Goal: Transaction & Acquisition: Purchase product/service

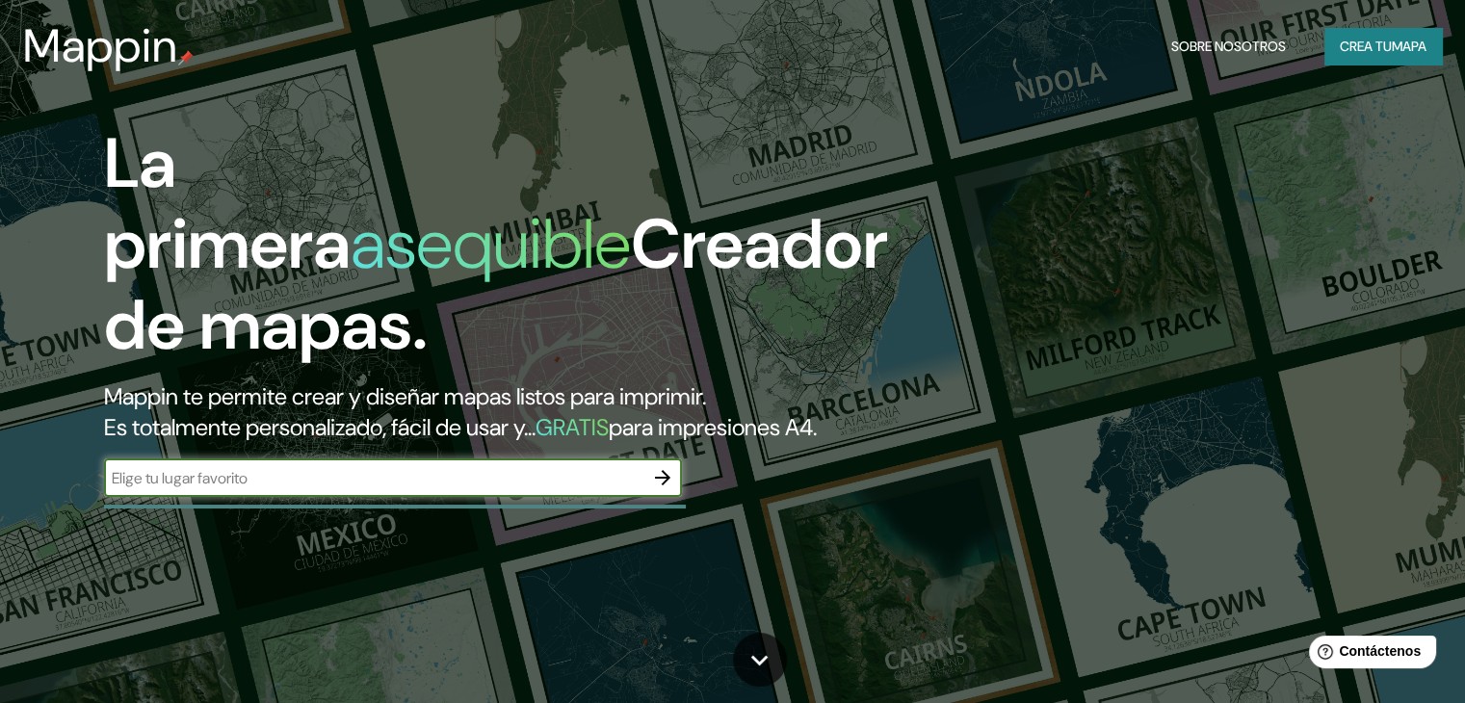
click at [478, 489] on input "text" at bounding box center [374, 478] width 540 height 22
type input "chorrillos"
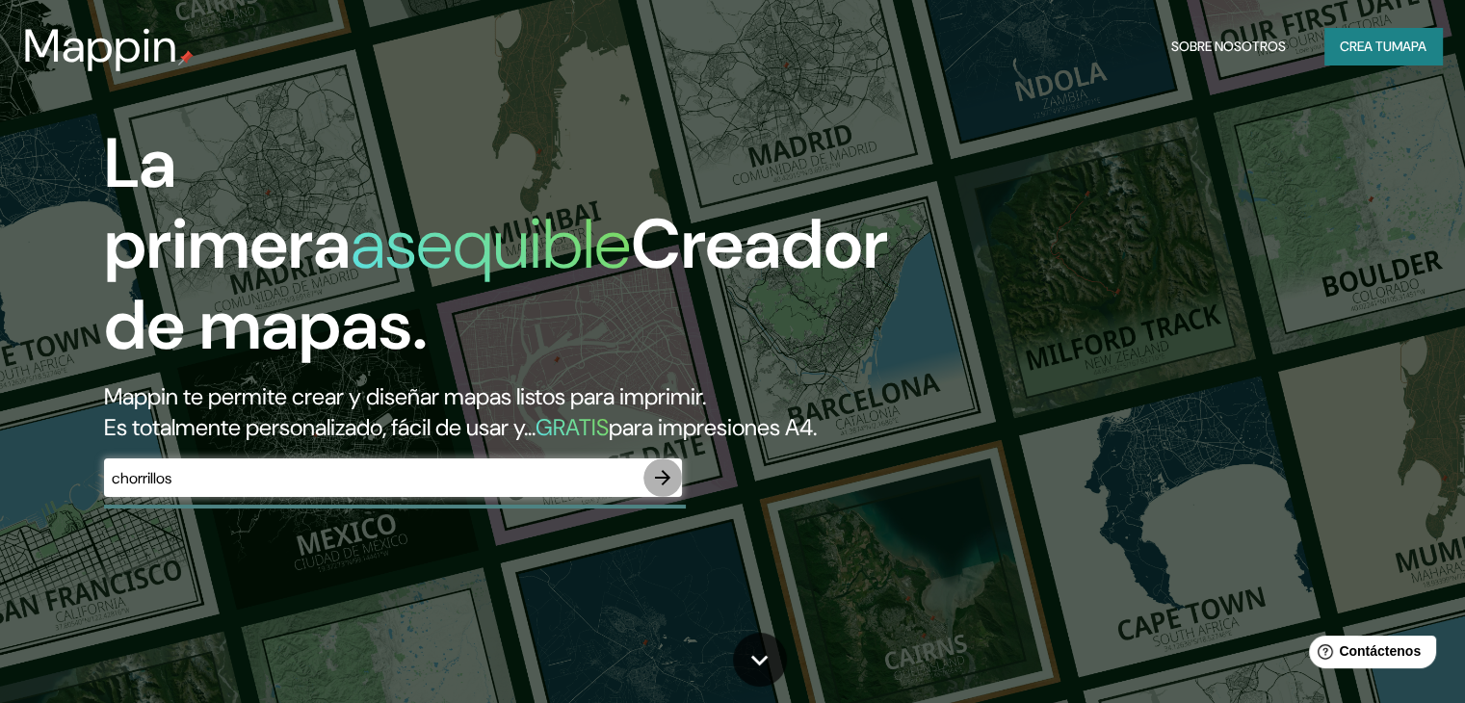
click at [666, 489] on icon "button" at bounding box center [662, 477] width 23 height 23
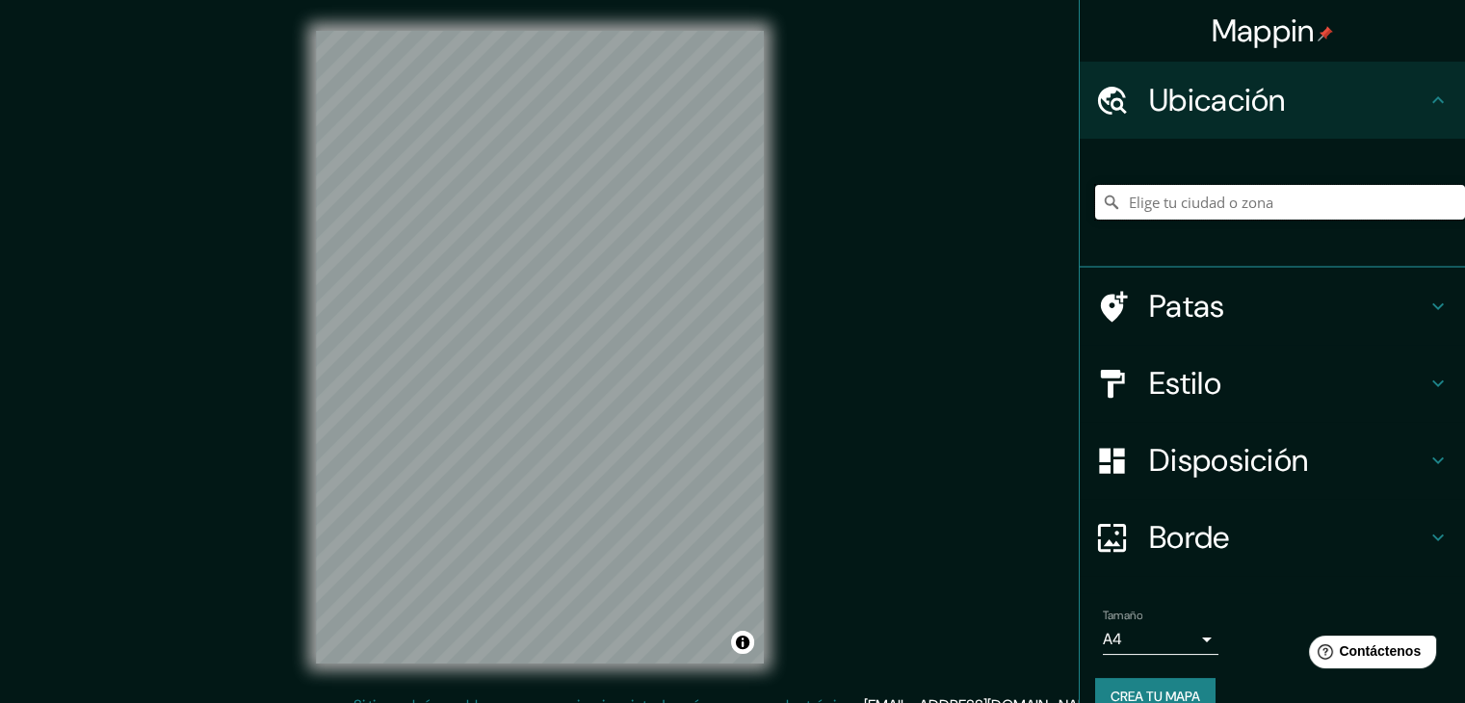
click at [1160, 210] on input "Elige tu ciudad o zona" at bounding box center [1280, 202] width 370 height 35
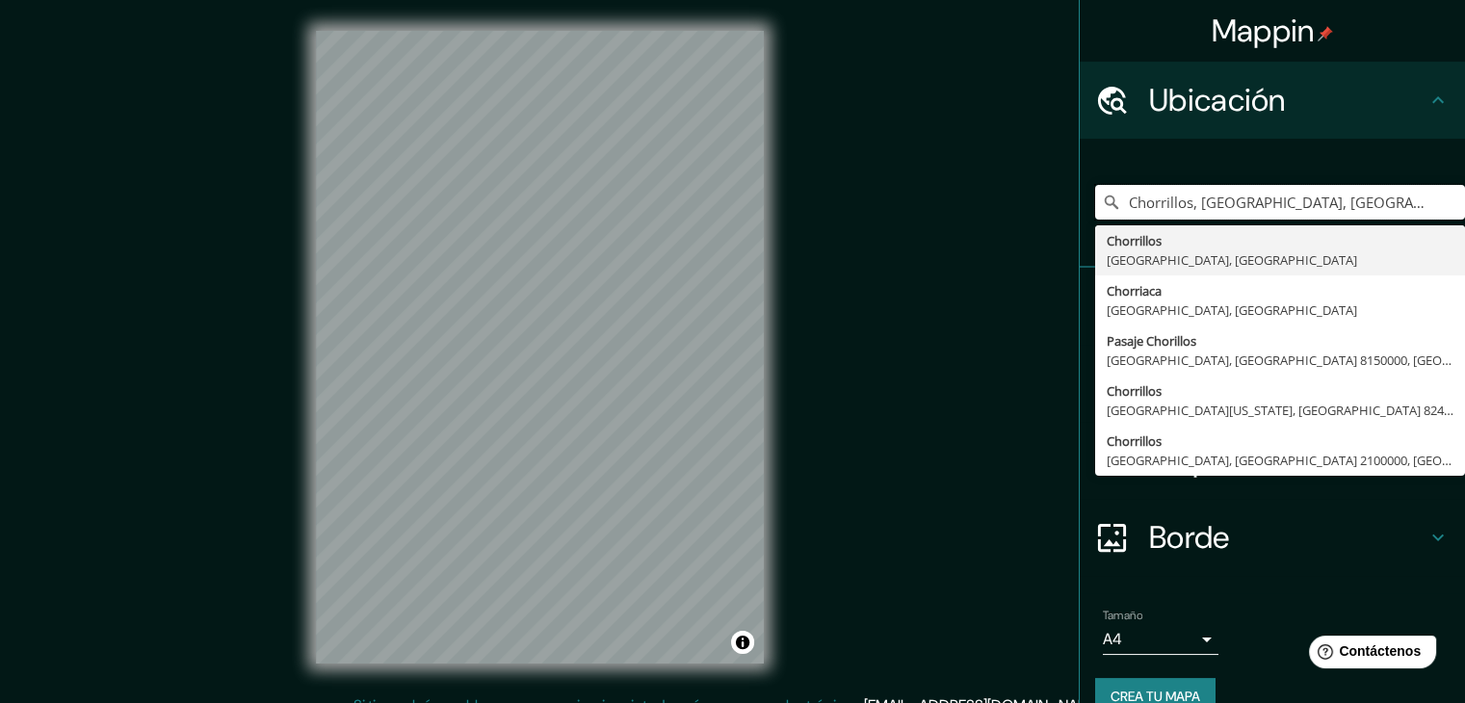
type input "Chorrillos, [GEOGRAPHIC_DATA], [GEOGRAPHIC_DATA]"
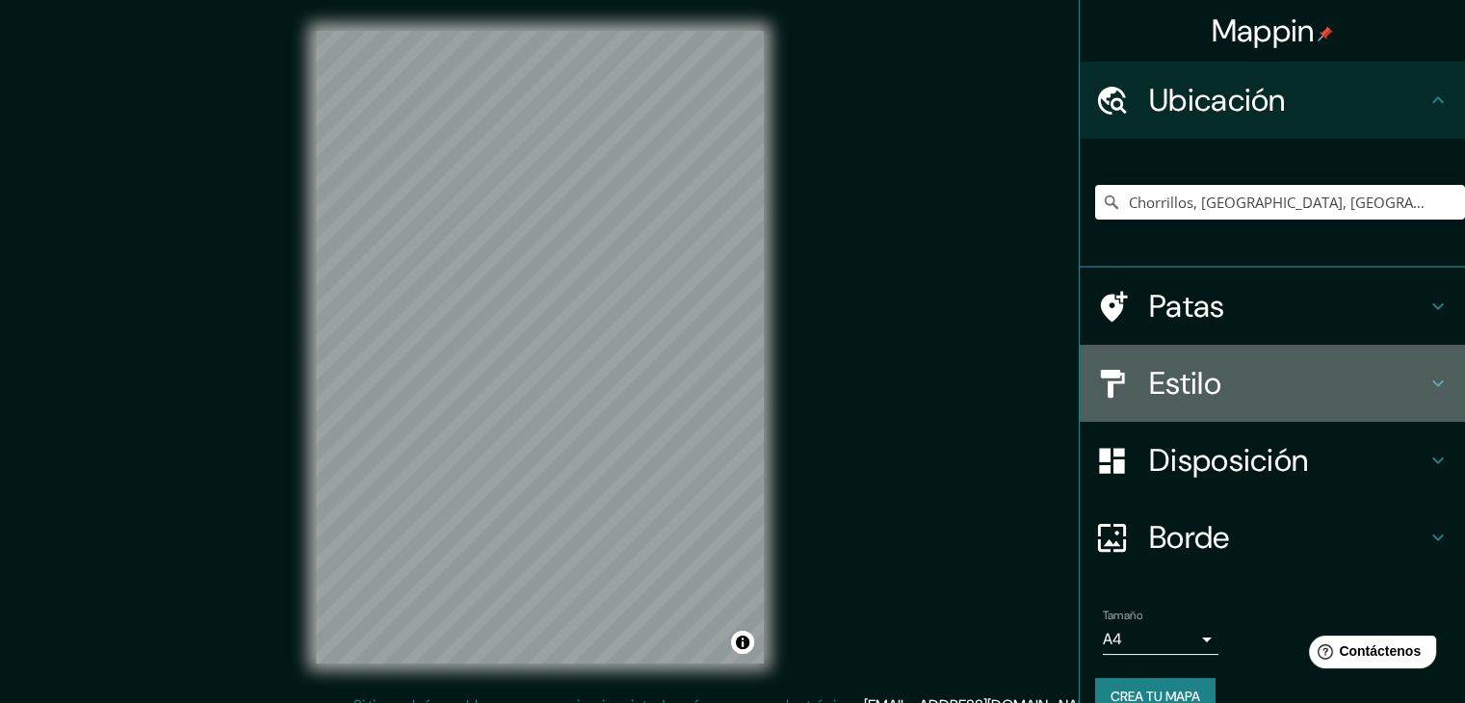
click at [1083, 359] on div "Estilo" at bounding box center [1272, 383] width 385 height 77
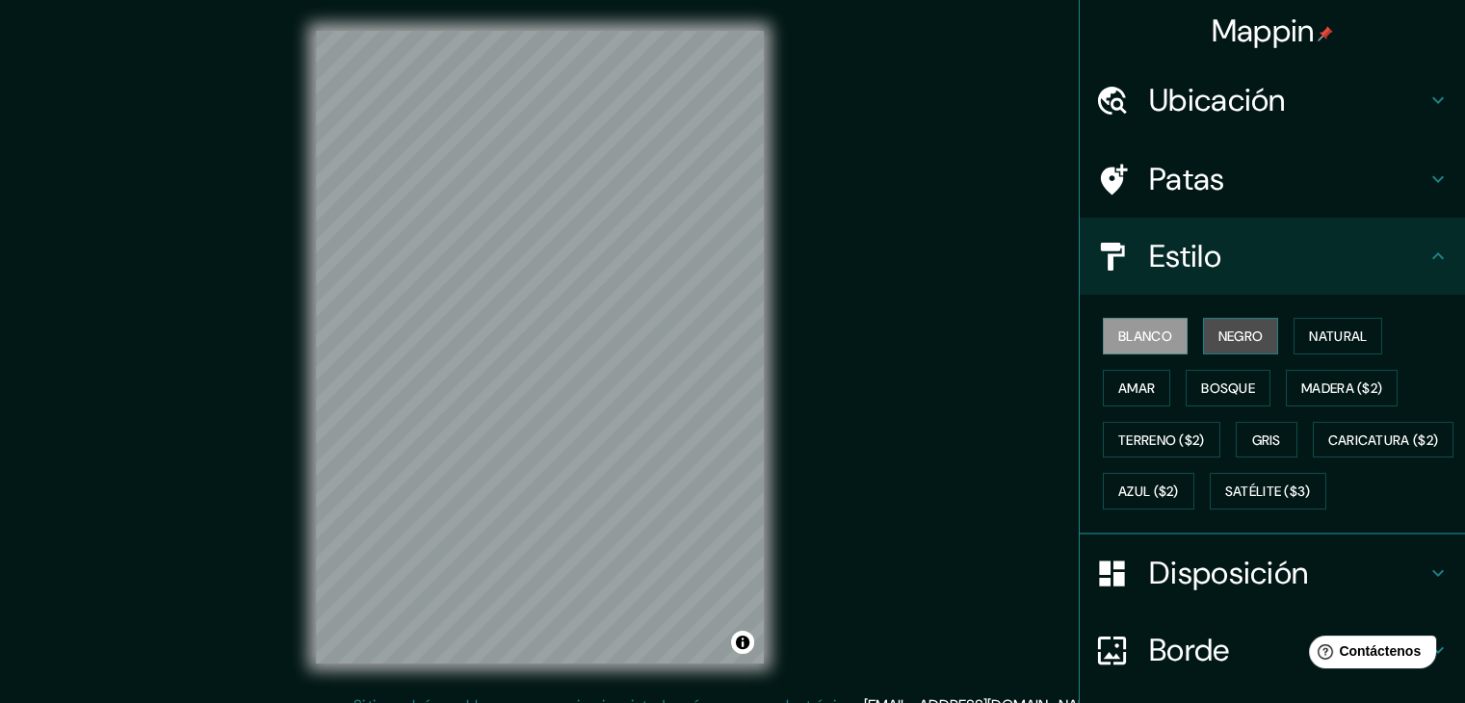
click at [1219, 345] on font "Negro" at bounding box center [1241, 336] width 45 height 25
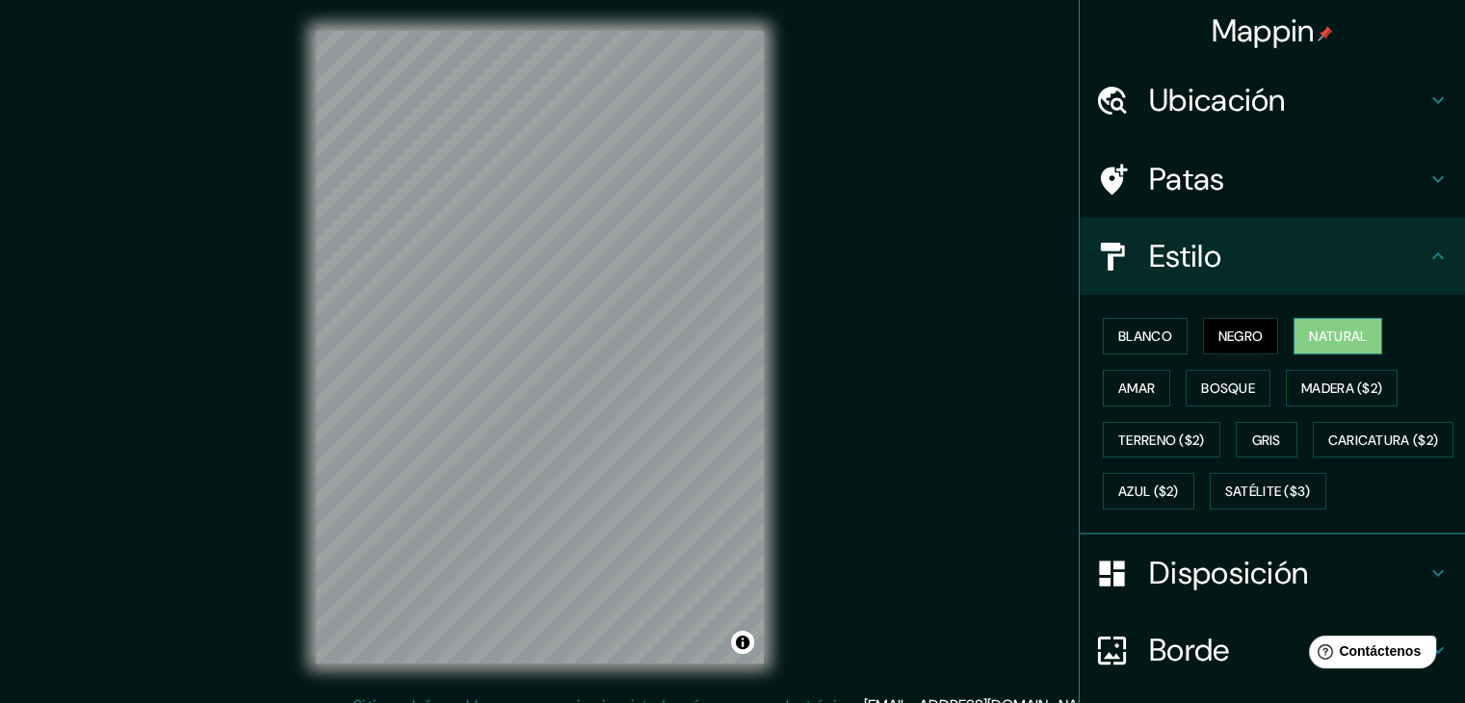
click at [1333, 344] on font "Natural" at bounding box center [1338, 336] width 58 height 17
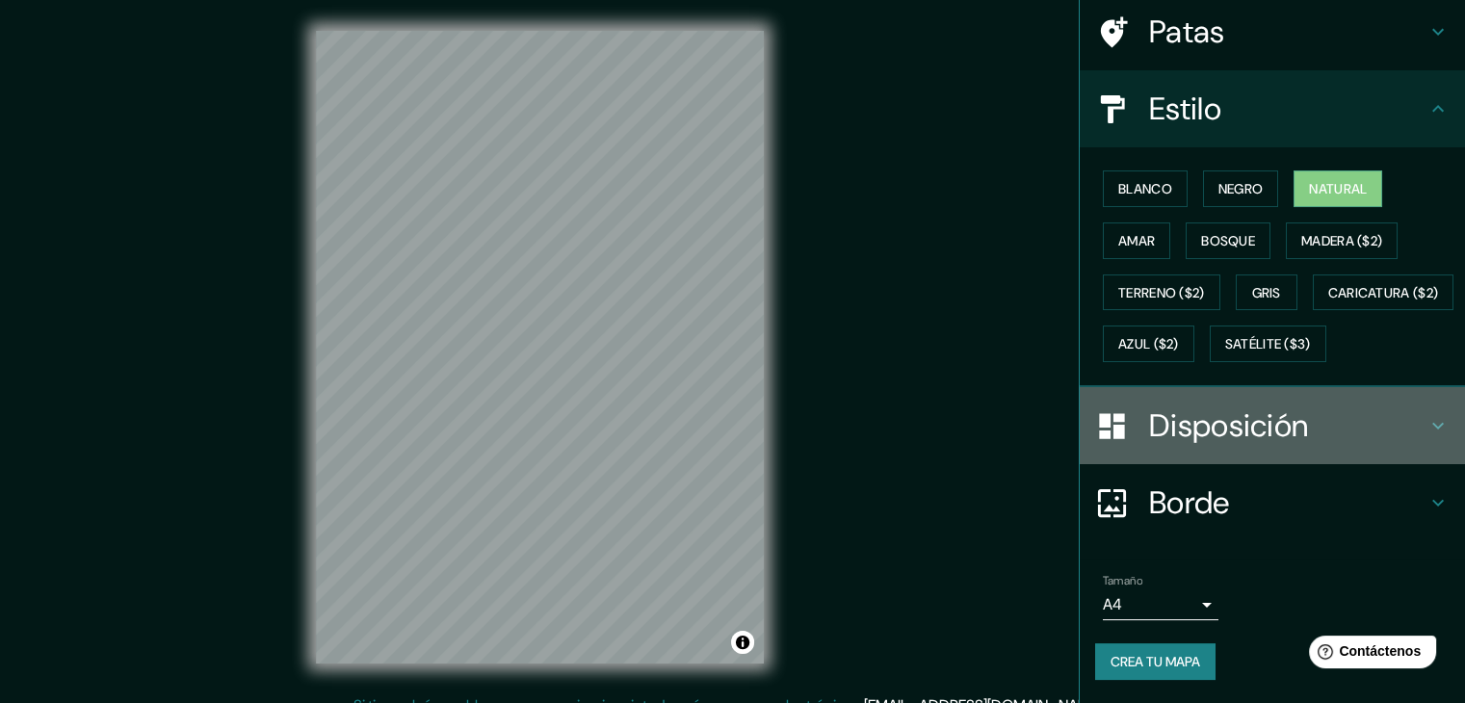
click at [1172, 415] on font "Disposición" at bounding box center [1228, 426] width 159 height 40
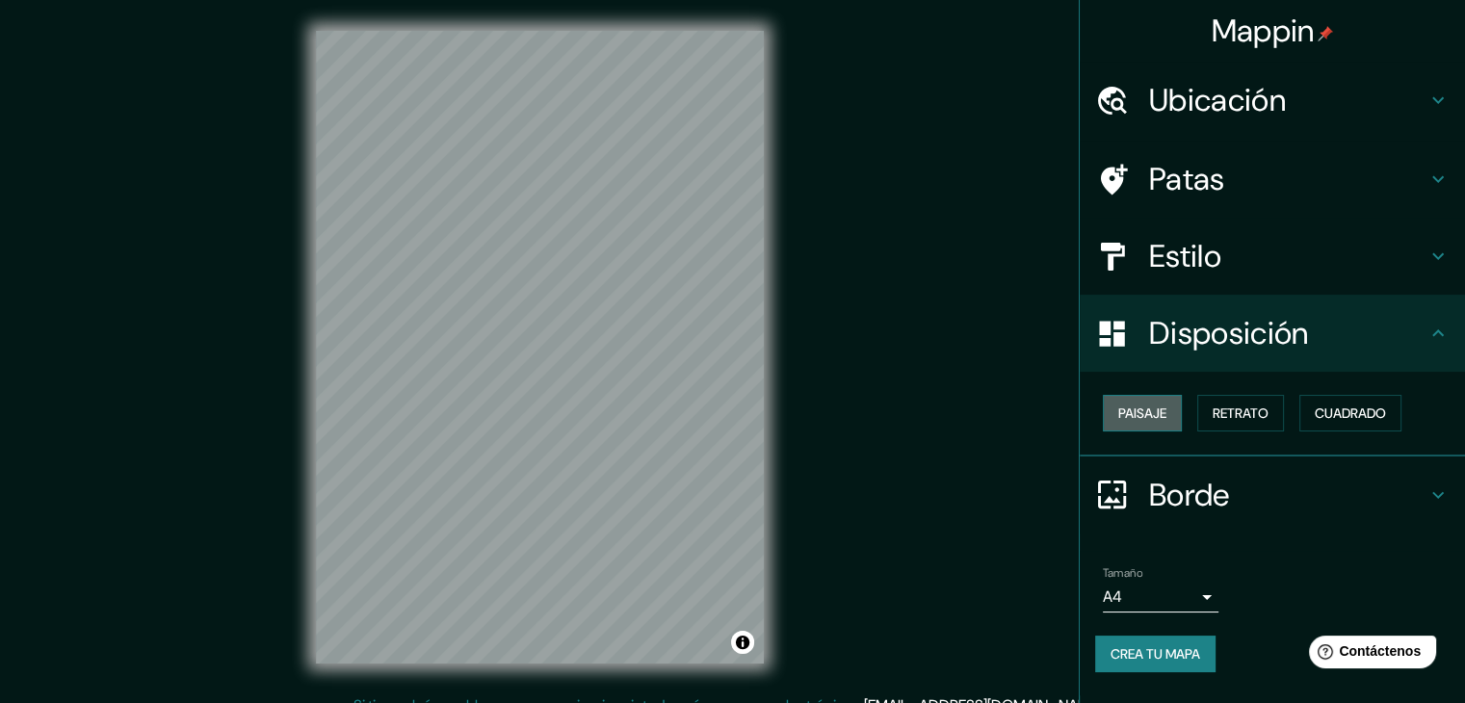
click at [1164, 421] on font "Paisaje" at bounding box center [1143, 413] width 48 height 17
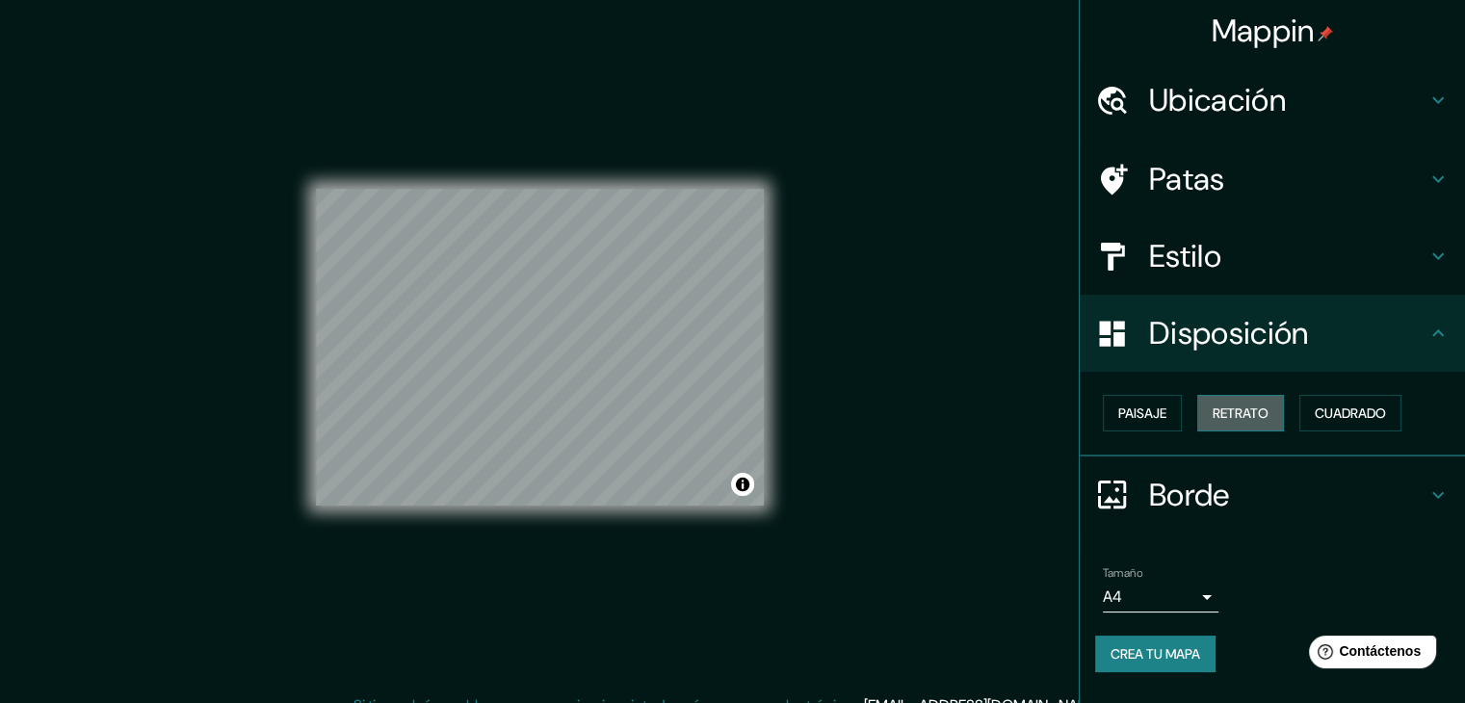
click at [1211, 418] on button "Retrato" at bounding box center [1241, 413] width 87 height 37
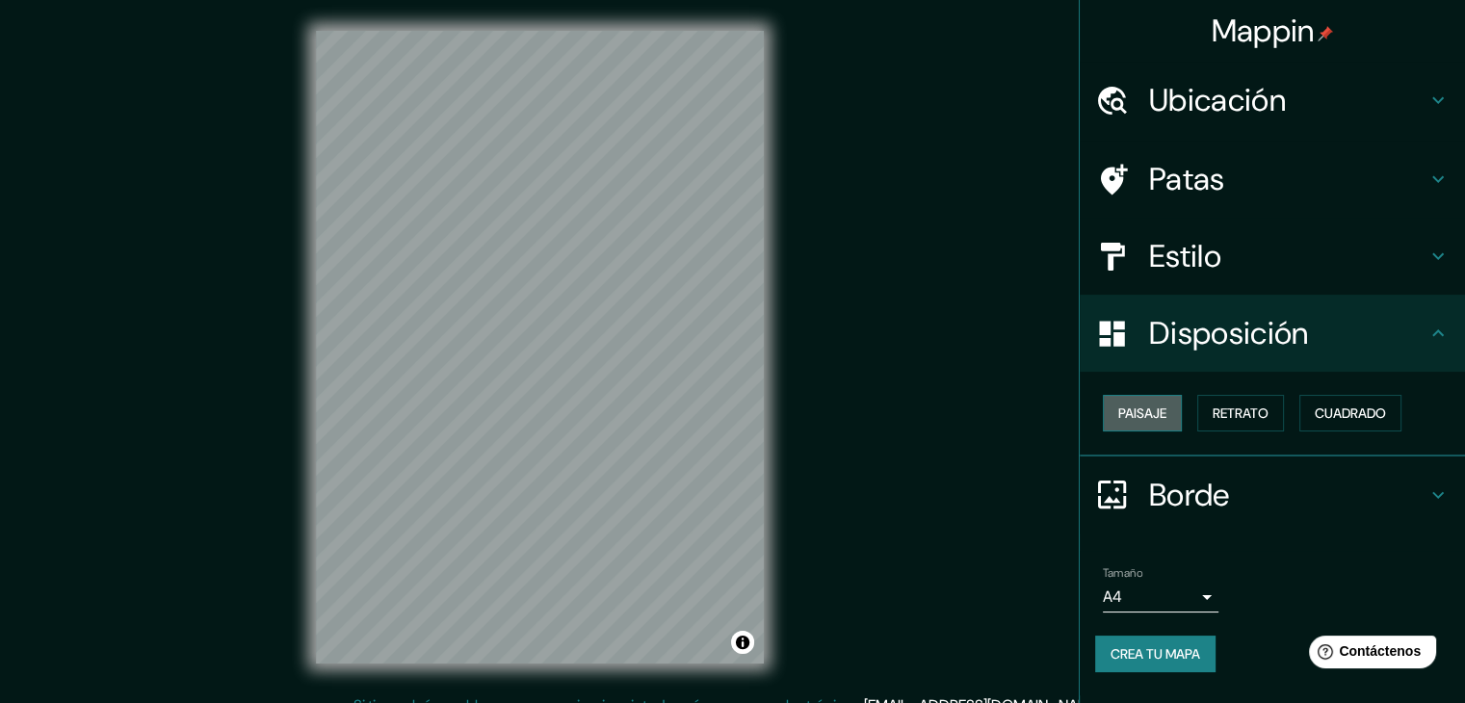
click at [1167, 418] on font "Paisaje" at bounding box center [1143, 413] width 48 height 17
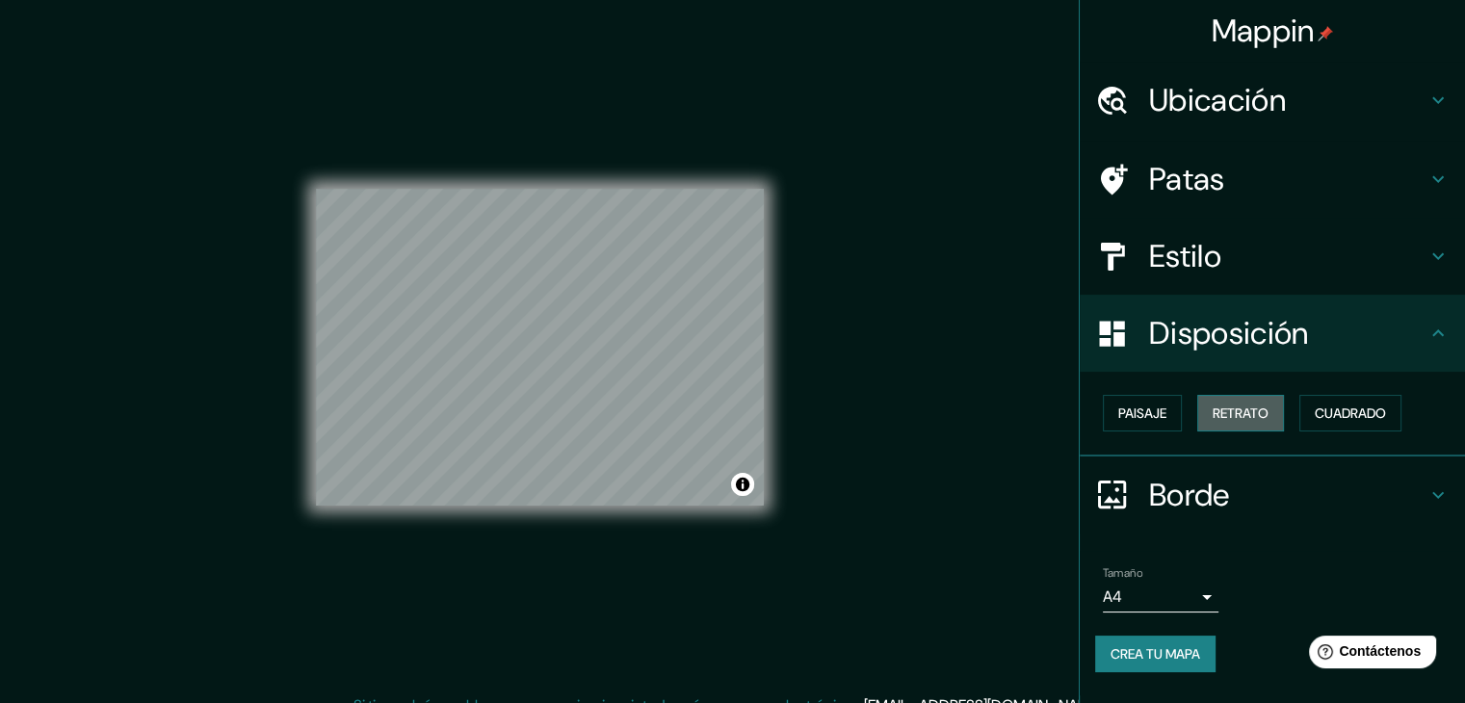
click at [1218, 422] on font "Retrato" at bounding box center [1241, 413] width 56 height 25
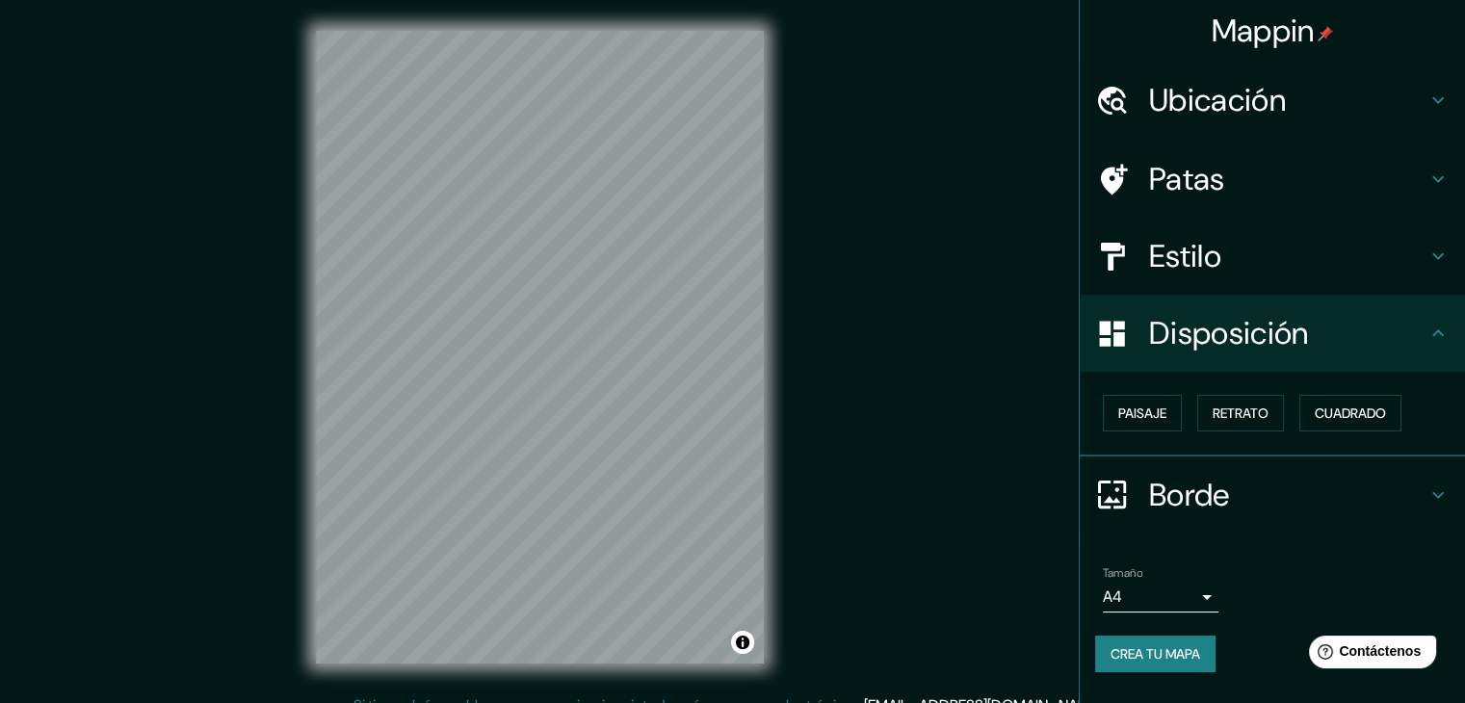
click at [1183, 363] on div "Disposición" at bounding box center [1272, 333] width 385 height 77
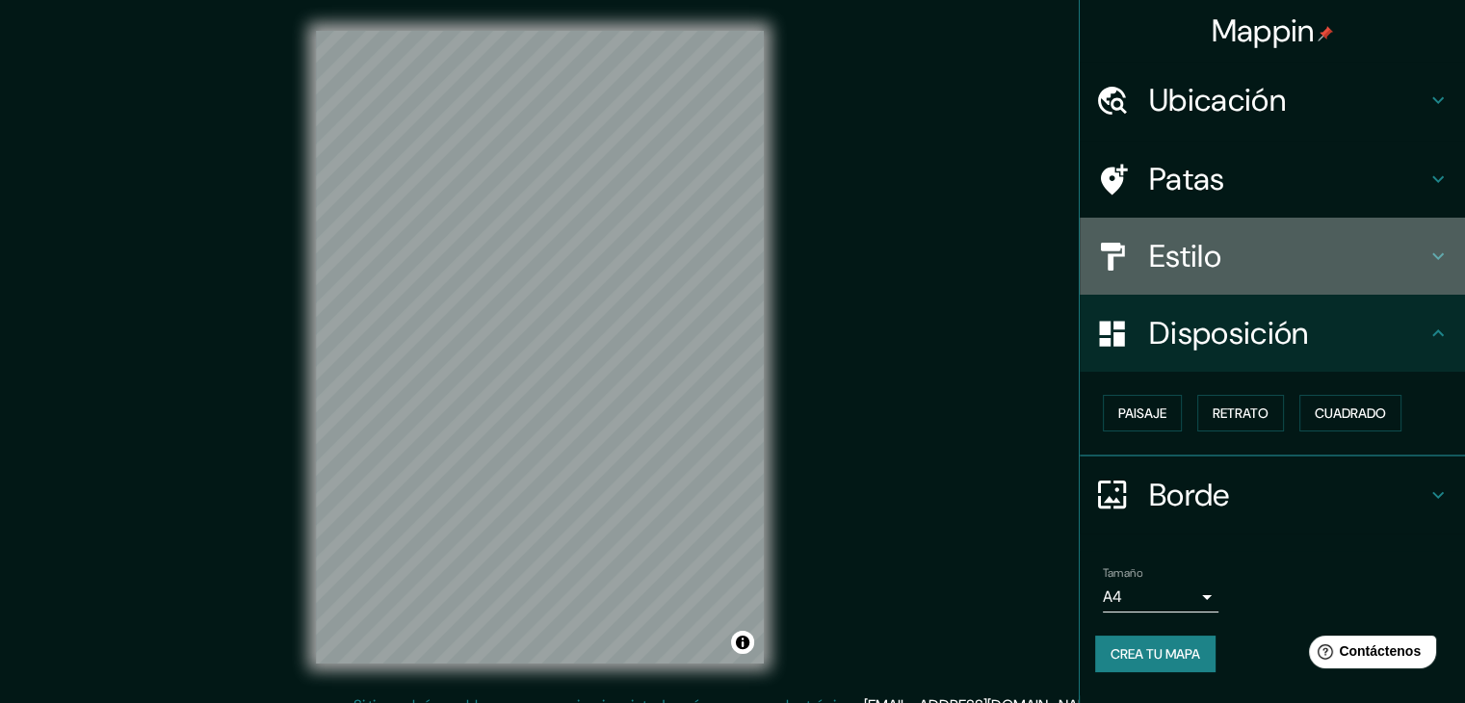
click at [1167, 253] on font "Estilo" at bounding box center [1185, 256] width 72 height 40
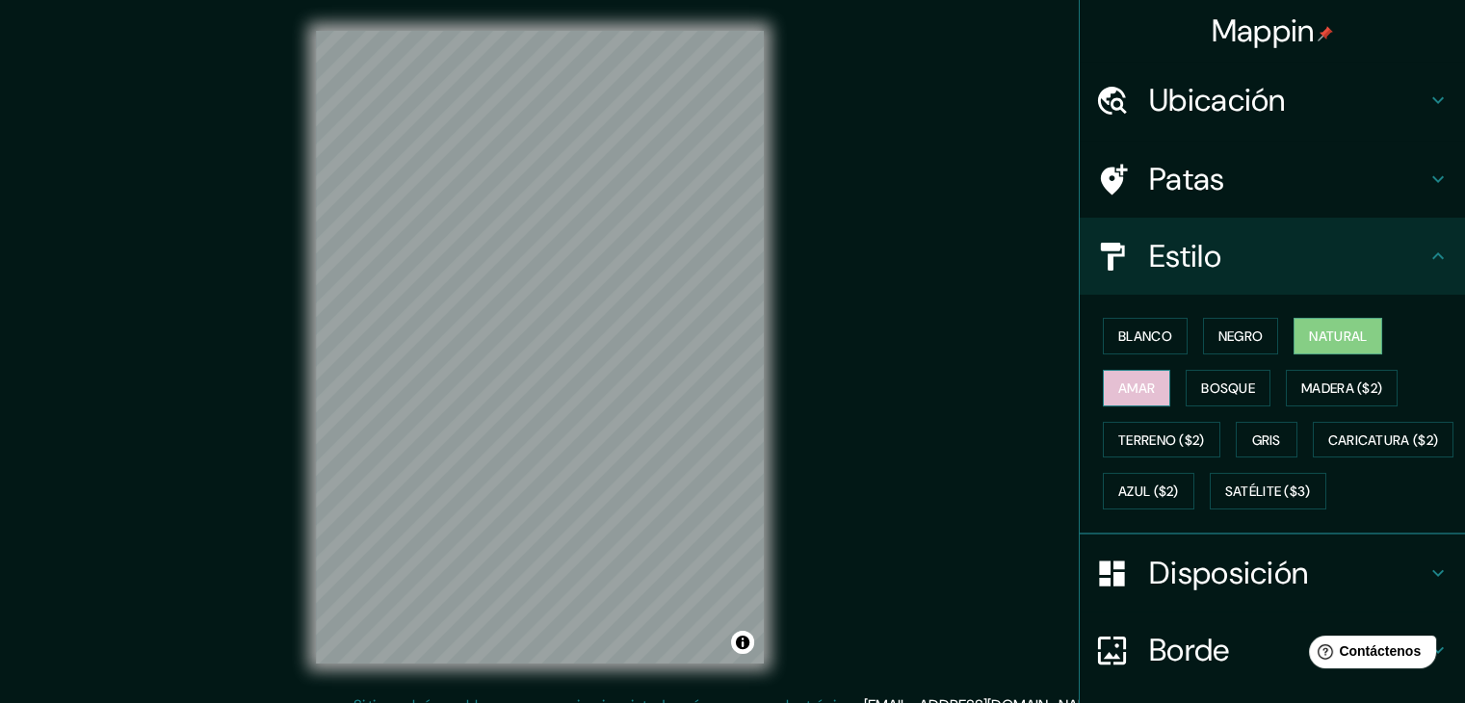
click at [1138, 400] on button "Amar" at bounding box center [1136, 388] width 67 height 37
click at [1201, 393] on font "Bosque" at bounding box center [1228, 388] width 54 height 17
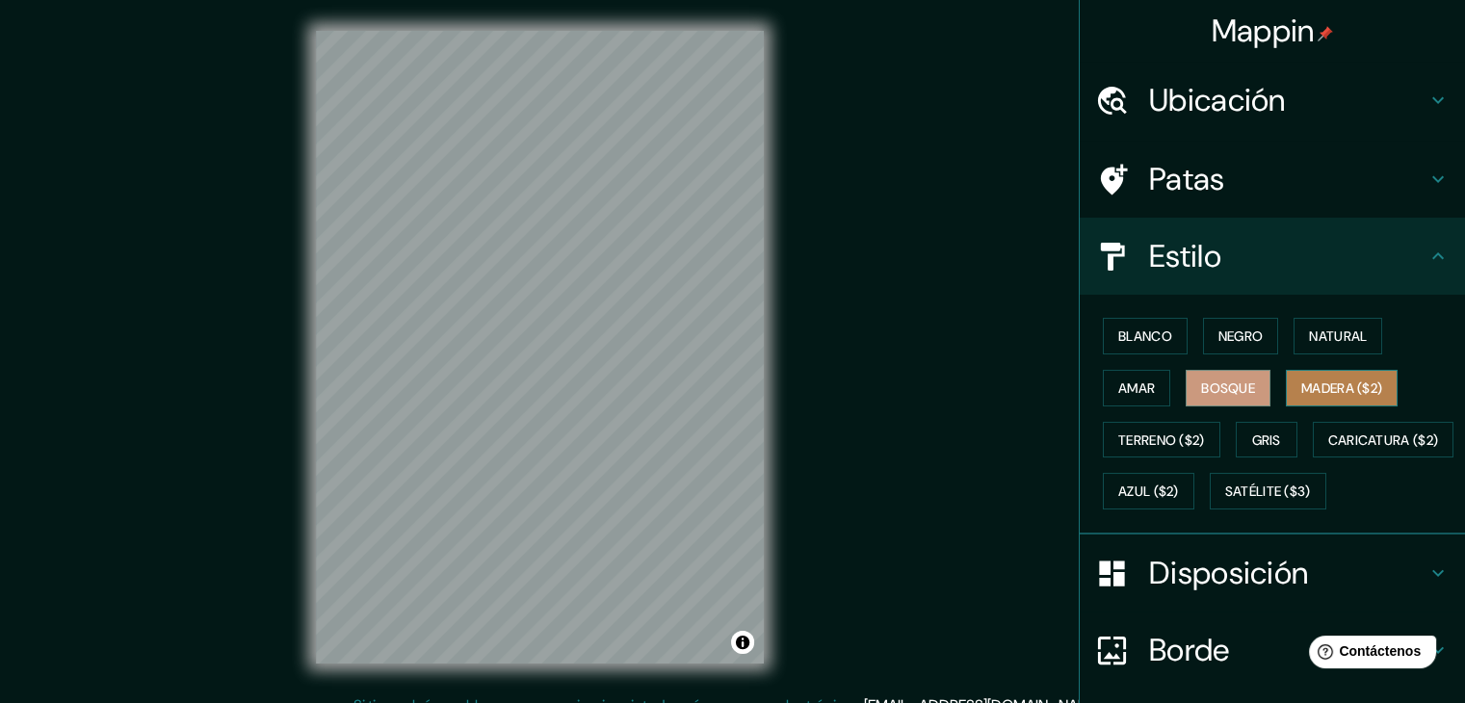
click at [1286, 383] on button "Madera ($2)" at bounding box center [1342, 388] width 112 height 37
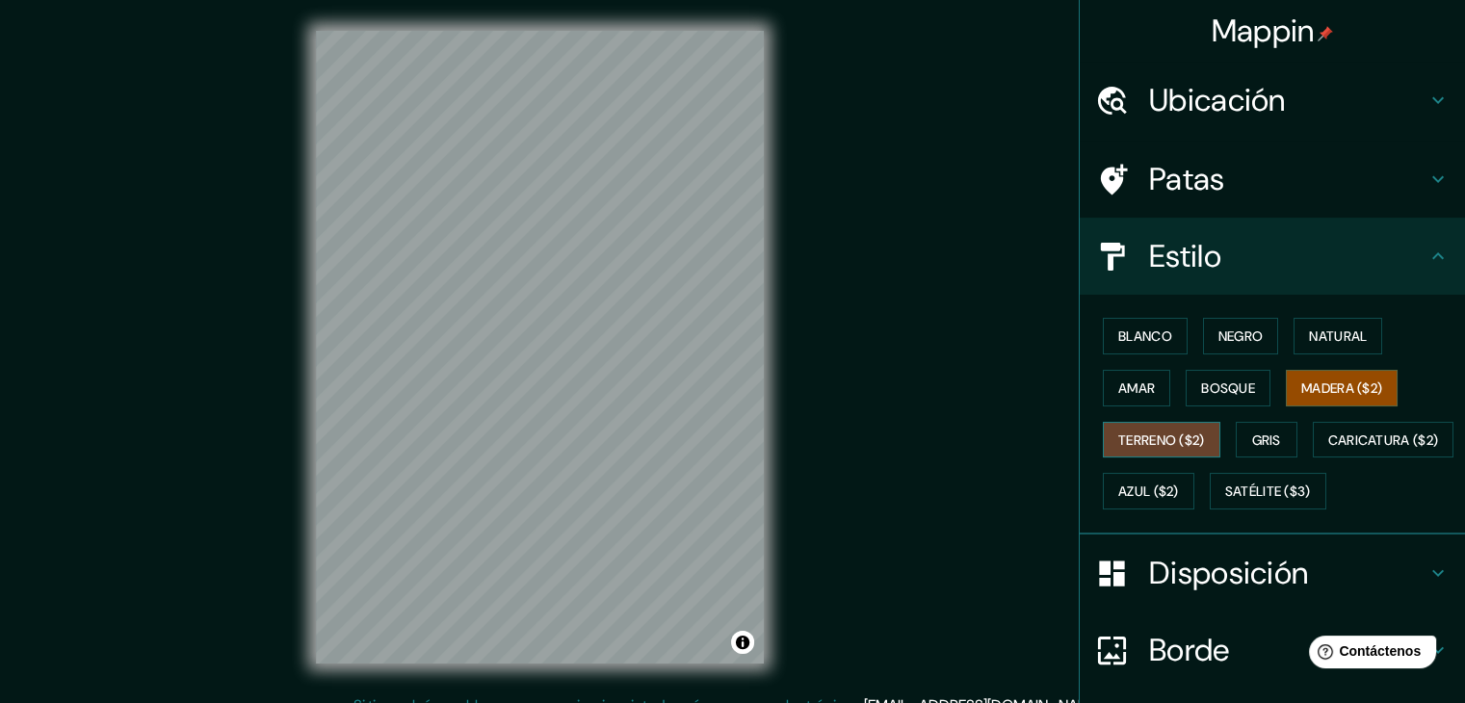
click at [1141, 432] on font "Terreno ($2)" at bounding box center [1162, 440] width 87 height 17
click at [1253, 432] on font "Gris" at bounding box center [1267, 440] width 29 height 17
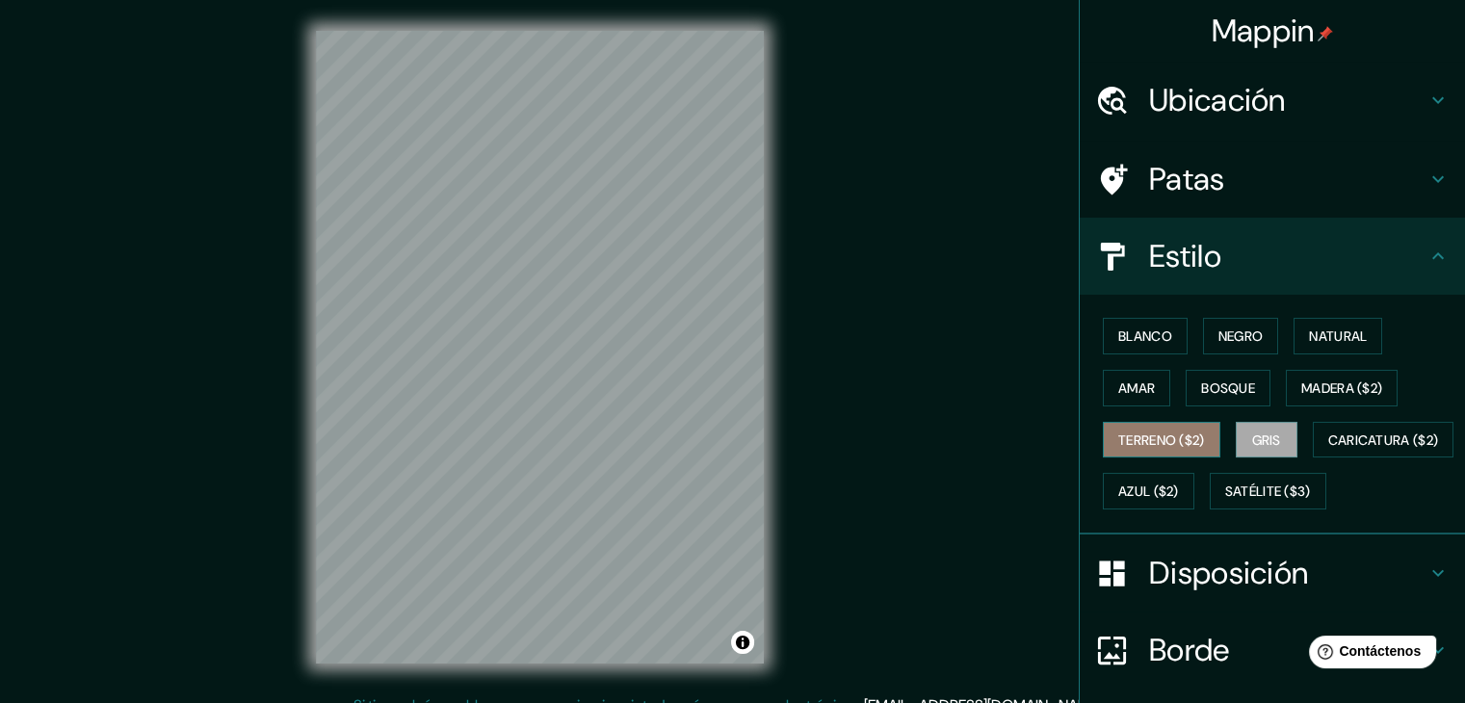
click at [1168, 443] on font "Terreno ($2)" at bounding box center [1162, 440] width 87 height 17
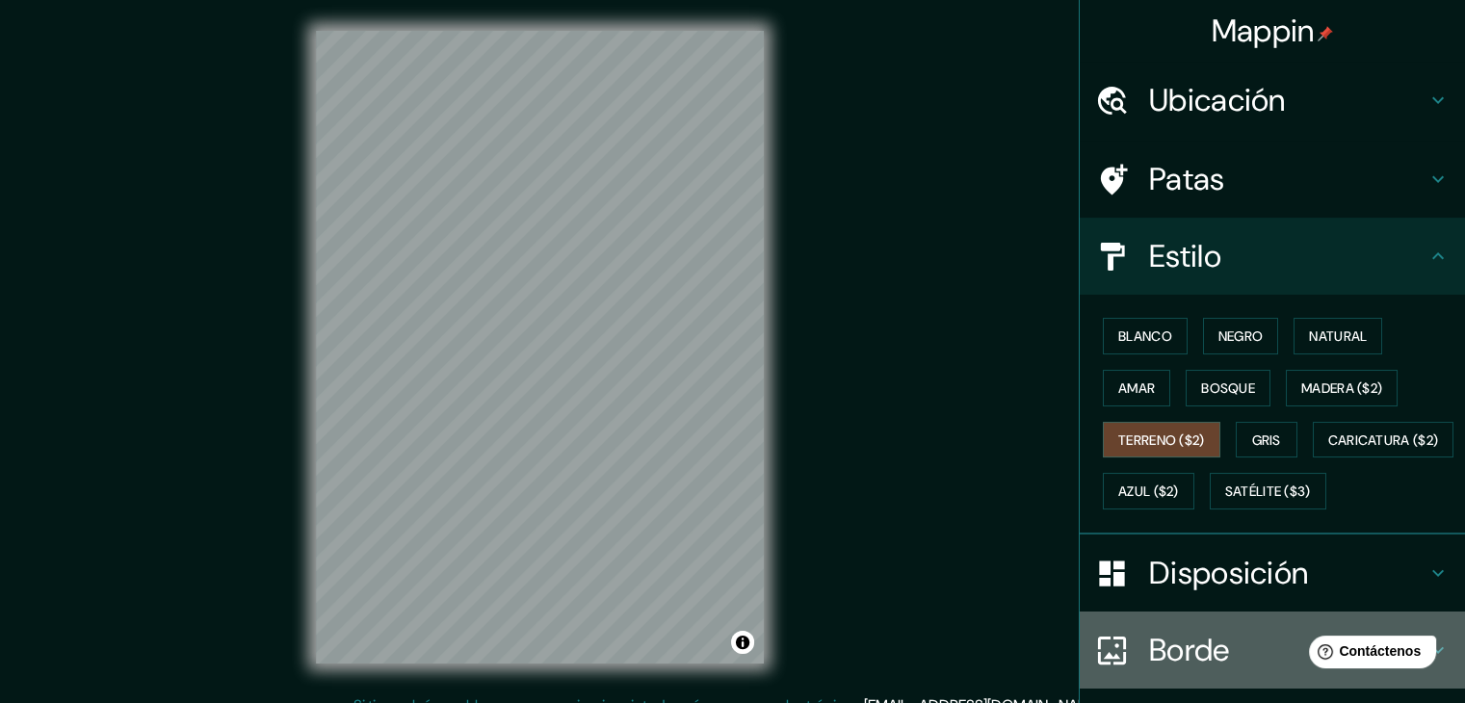
drag, startPoint x: 1305, startPoint y: 690, endPoint x: 4, endPoint y: 53, distance: 1448.2
click at [1305, 670] on h4 "Borde" at bounding box center [1287, 650] width 277 height 39
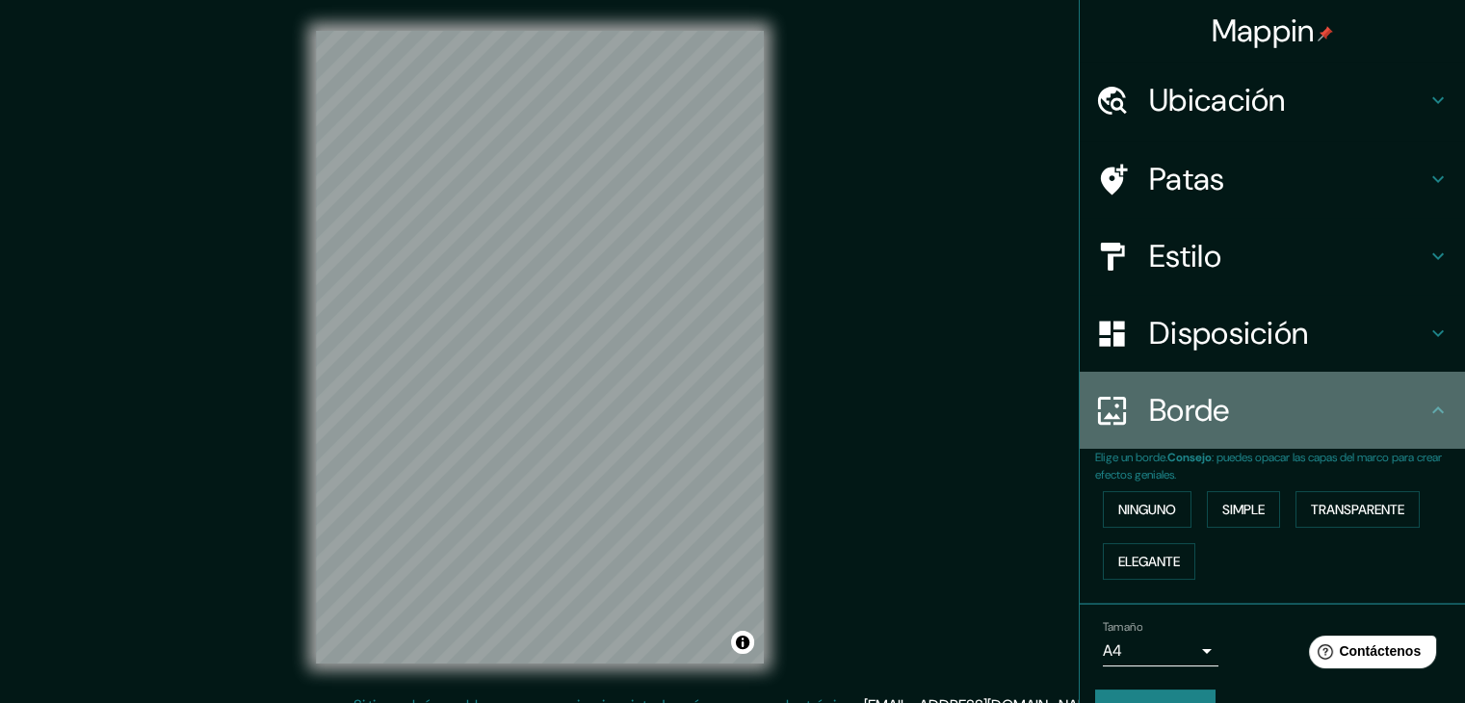
click at [1186, 406] on font "Borde" at bounding box center [1189, 410] width 81 height 40
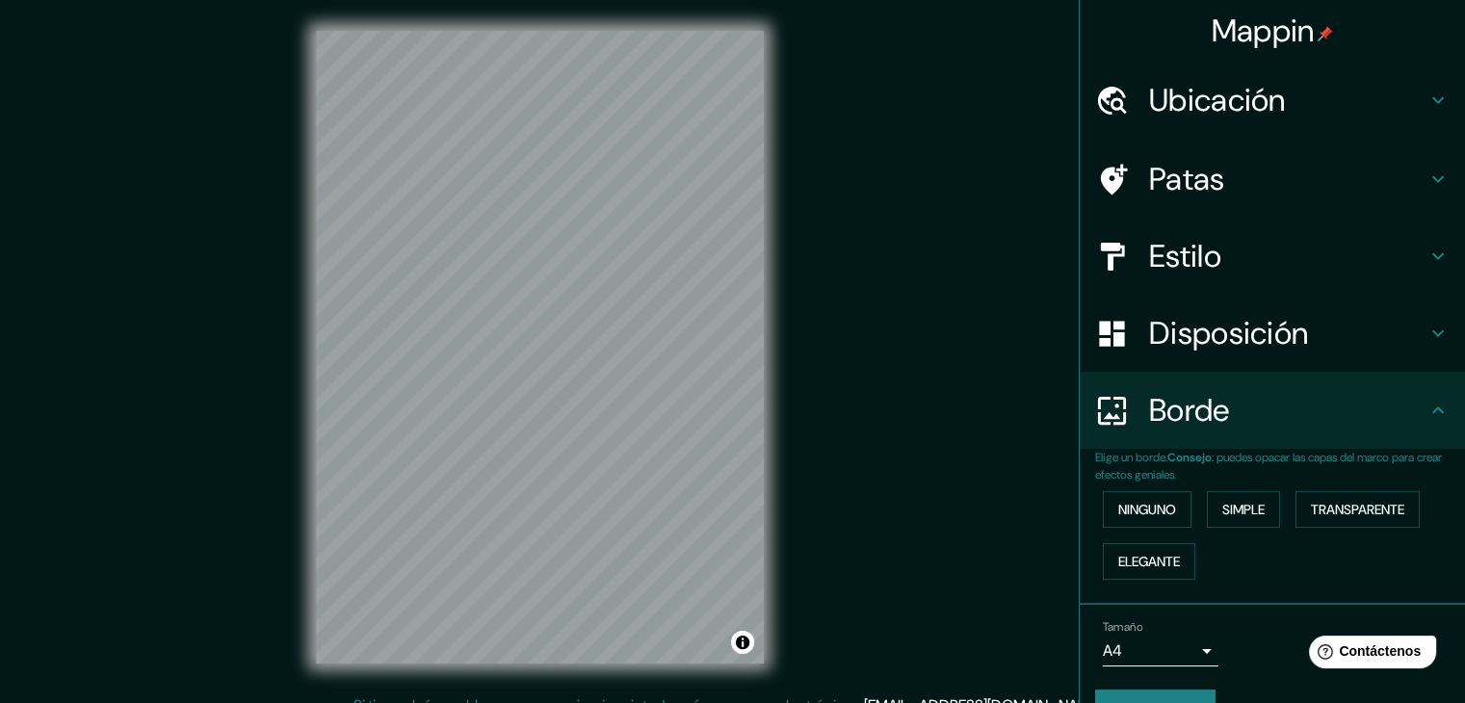
click at [1167, 119] on div "Ubicación" at bounding box center [1272, 100] width 385 height 77
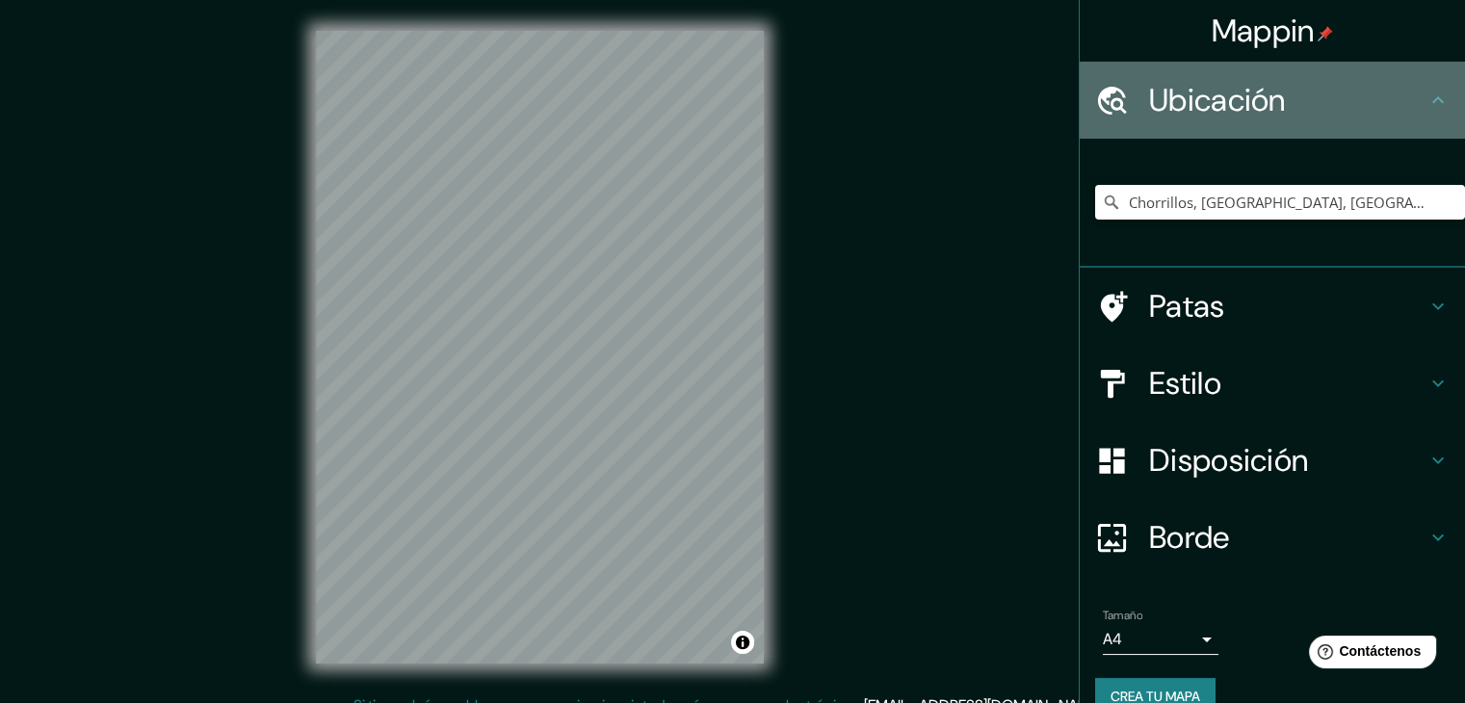
click at [1167, 119] on font "Ubicación" at bounding box center [1217, 100] width 137 height 40
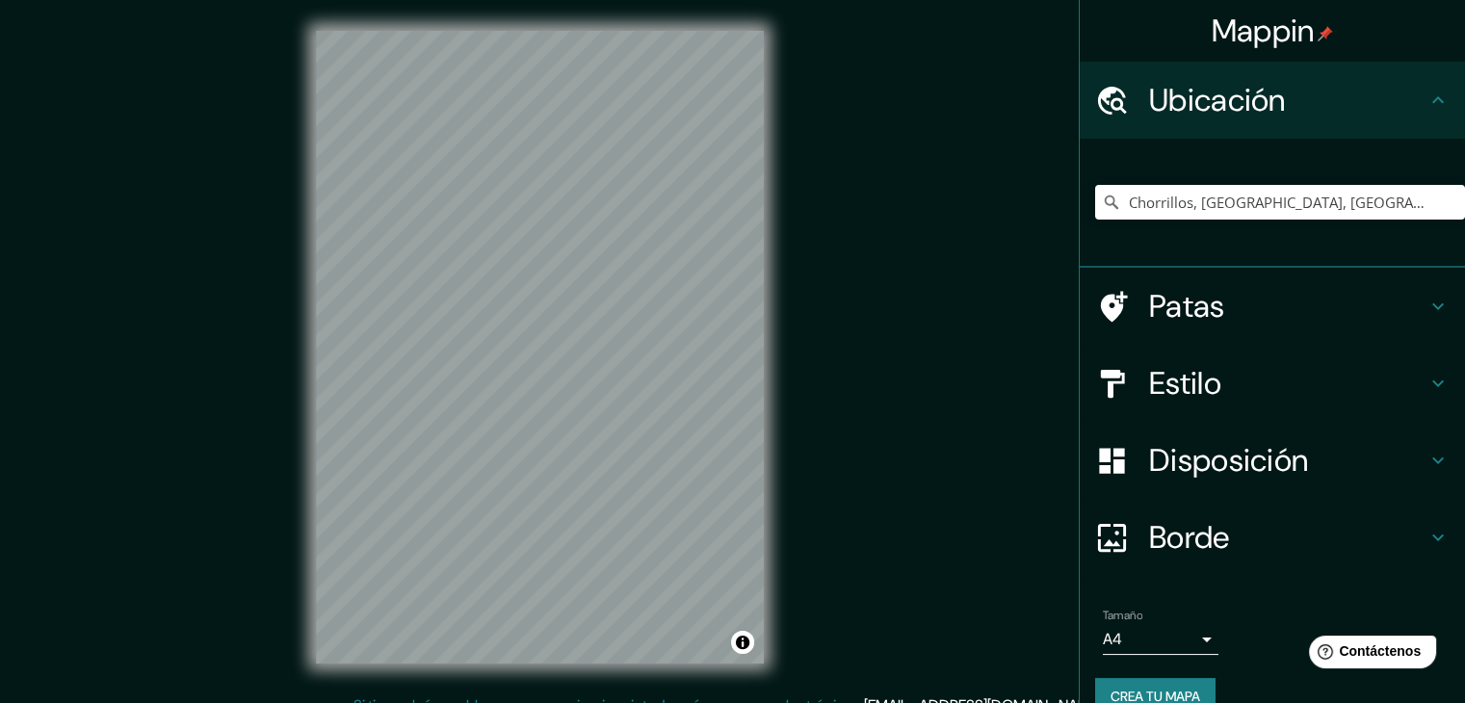
click at [1170, 294] on font "Patas" at bounding box center [1187, 306] width 76 height 40
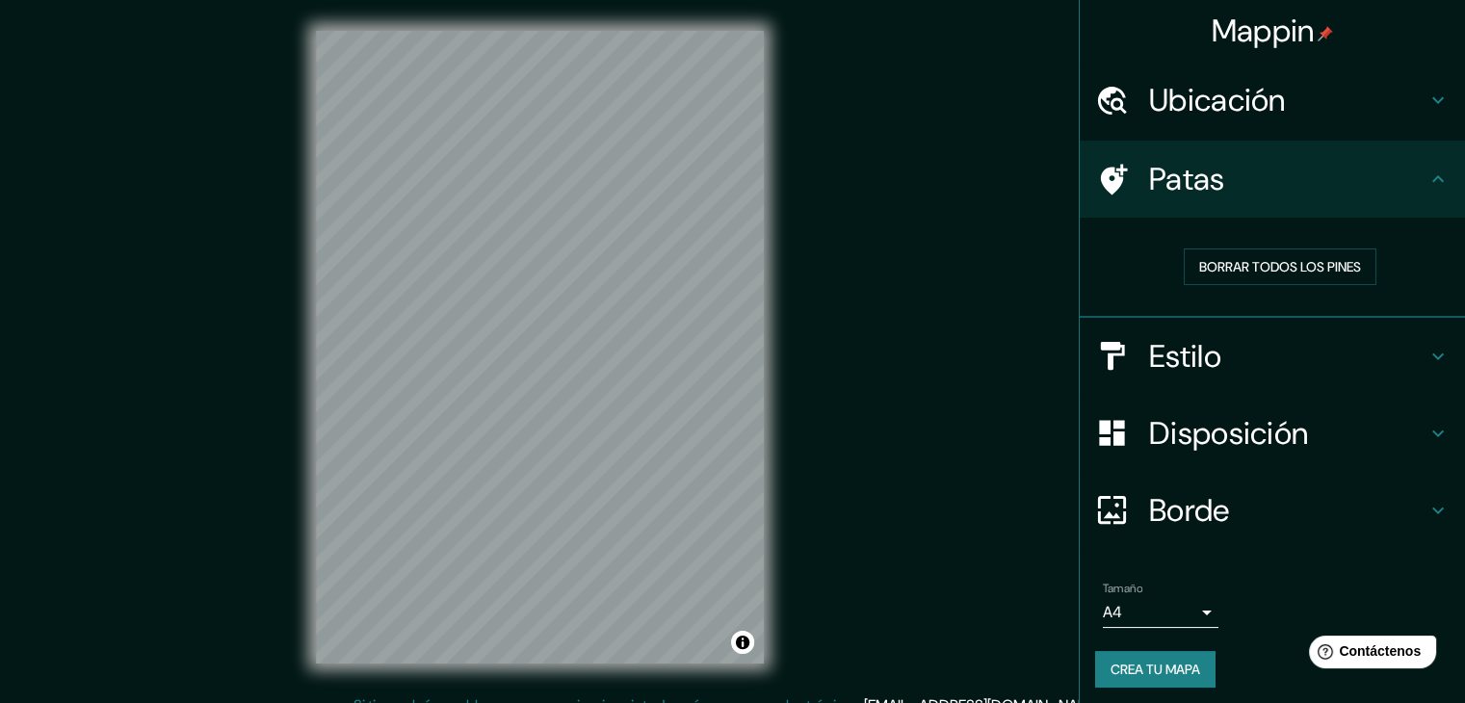
click at [1206, 336] on font "Estilo" at bounding box center [1185, 356] width 72 height 40
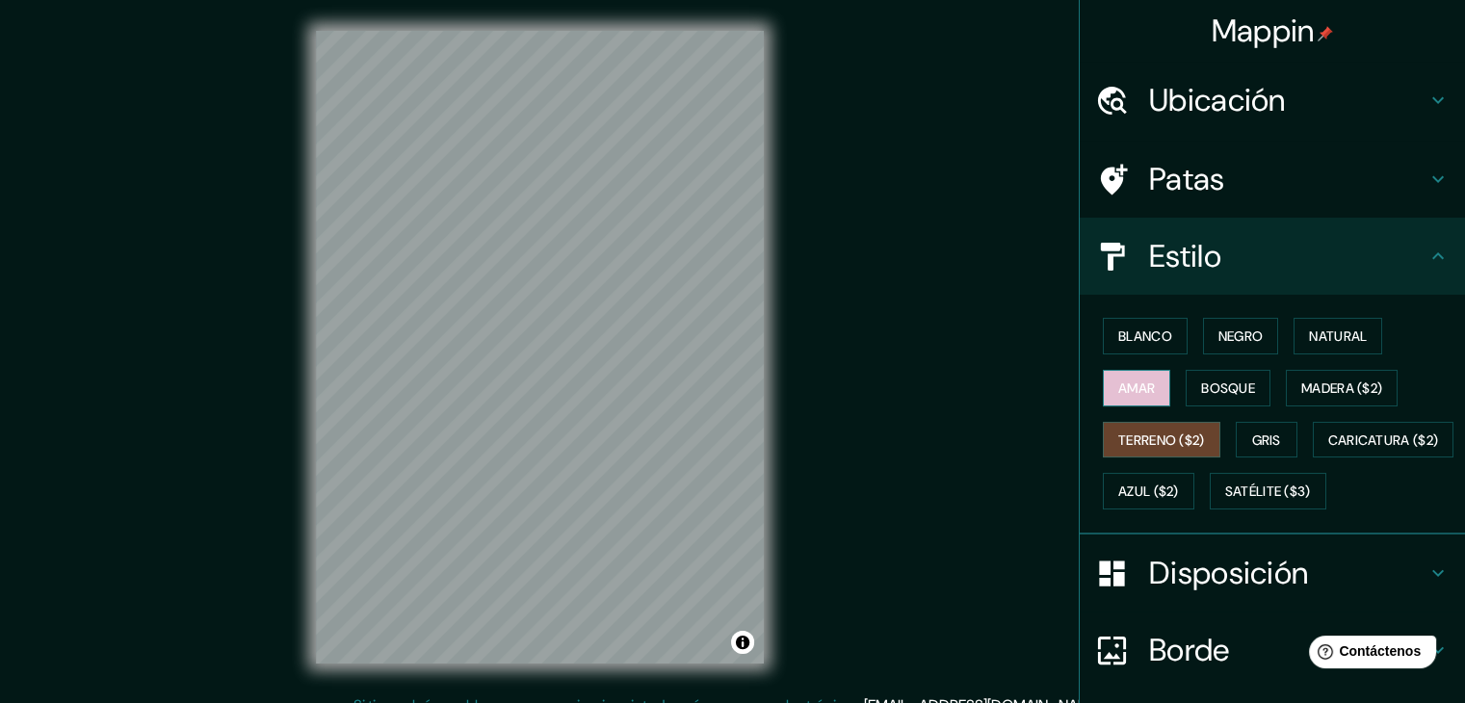
click at [1152, 386] on button "Amar" at bounding box center [1136, 388] width 67 height 37
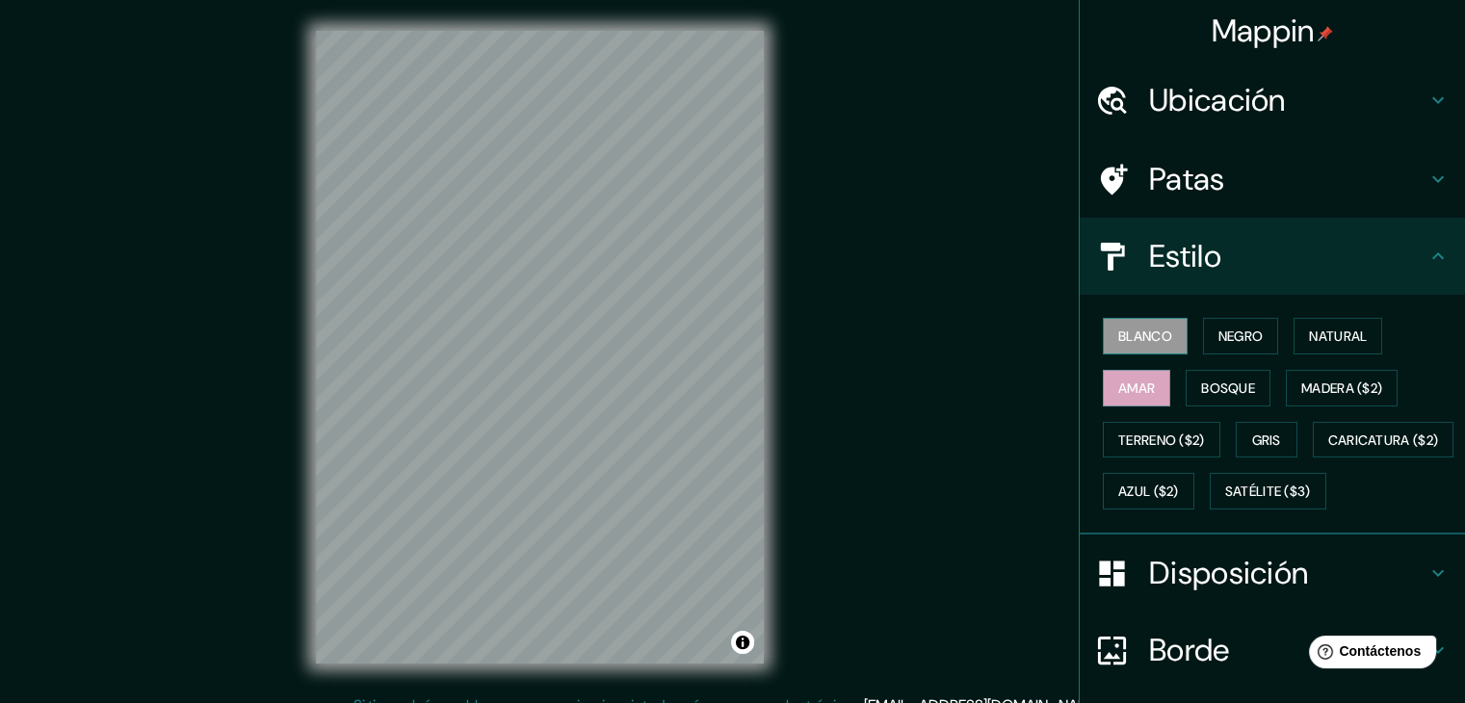
click at [1121, 339] on font "Blanco" at bounding box center [1146, 336] width 54 height 17
click at [1203, 332] on button "Negro" at bounding box center [1241, 336] width 76 height 37
click at [1137, 332] on font "Blanco" at bounding box center [1146, 336] width 54 height 17
click at [1226, 504] on font "Satélite ($3)" at bounding box center [1269, 491] width 86 height 25
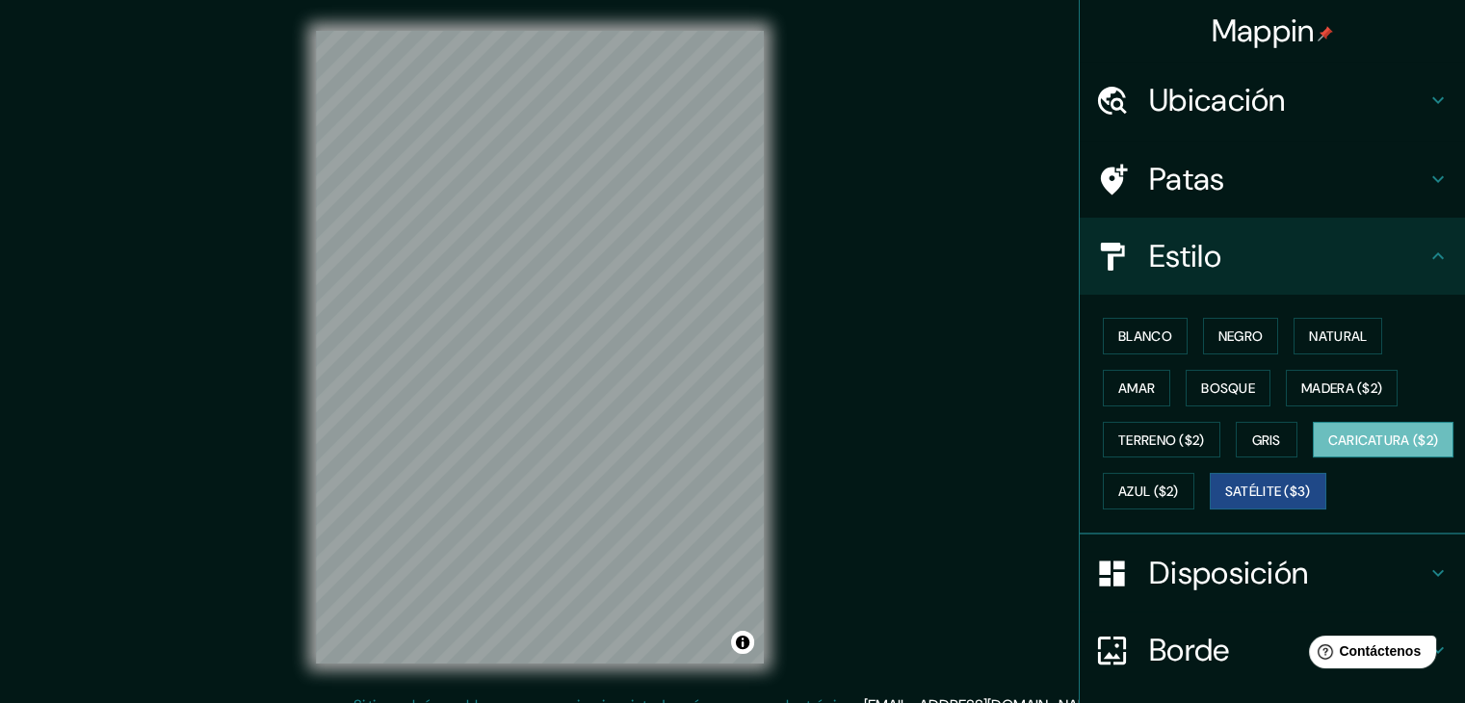
click at [1329, 449] on font "Caricatura ($2)" at bounding box center [1384, 440] width 111 height 17
click at [1253, 428] on font "Gris" at bounding box center [1267, 440] width 29 height 25
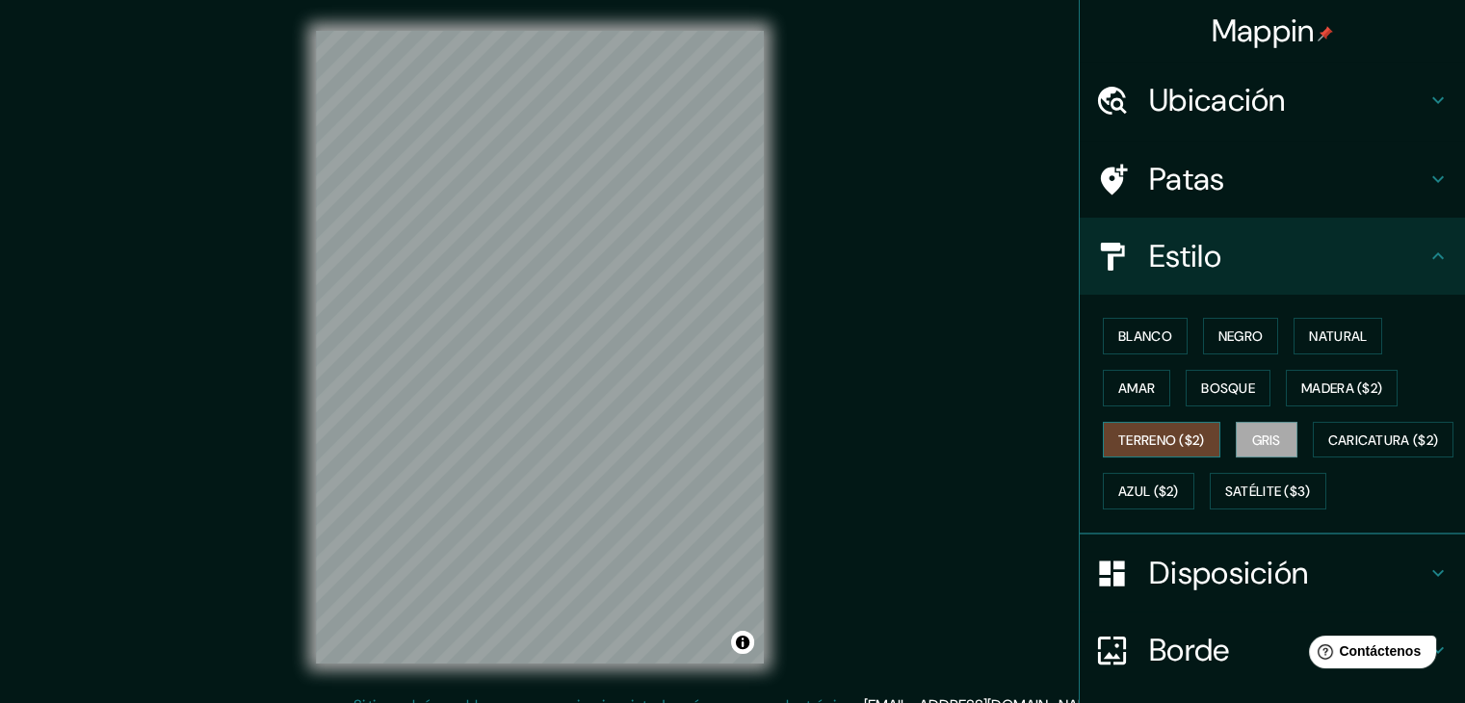
click at [1172, 444] on font "Terreno ($2)" at bounding box center [1162, 440] width 87 height 17
click at [1316, 376] on font "Madera ($2)" at bounding box center [1342, 388] width 81 height 25
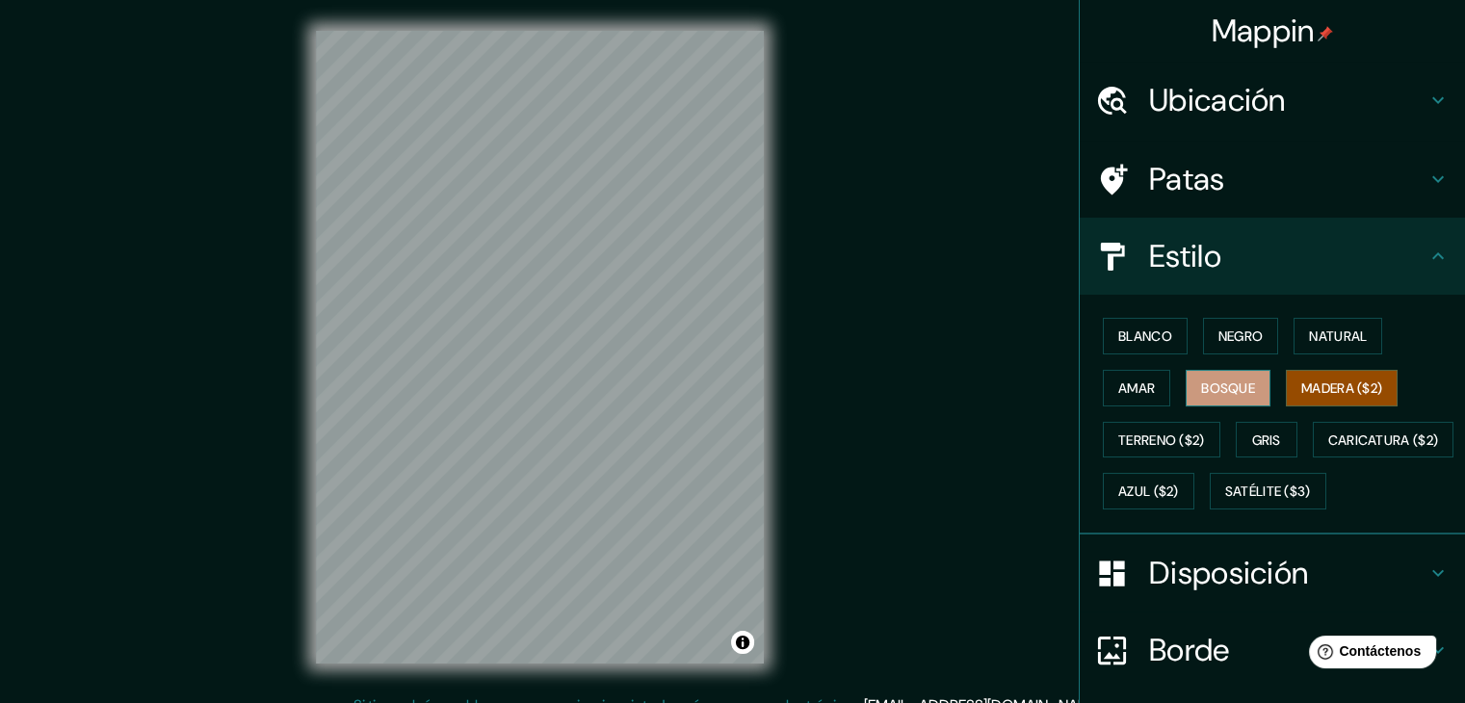
click at [1215, 380] on font "Bosque" at bounding box center [1228, 388] width 54 height 17
click at [1139, 392] on font "Amar" at bounding box center [1137, 388] width 37 height 17
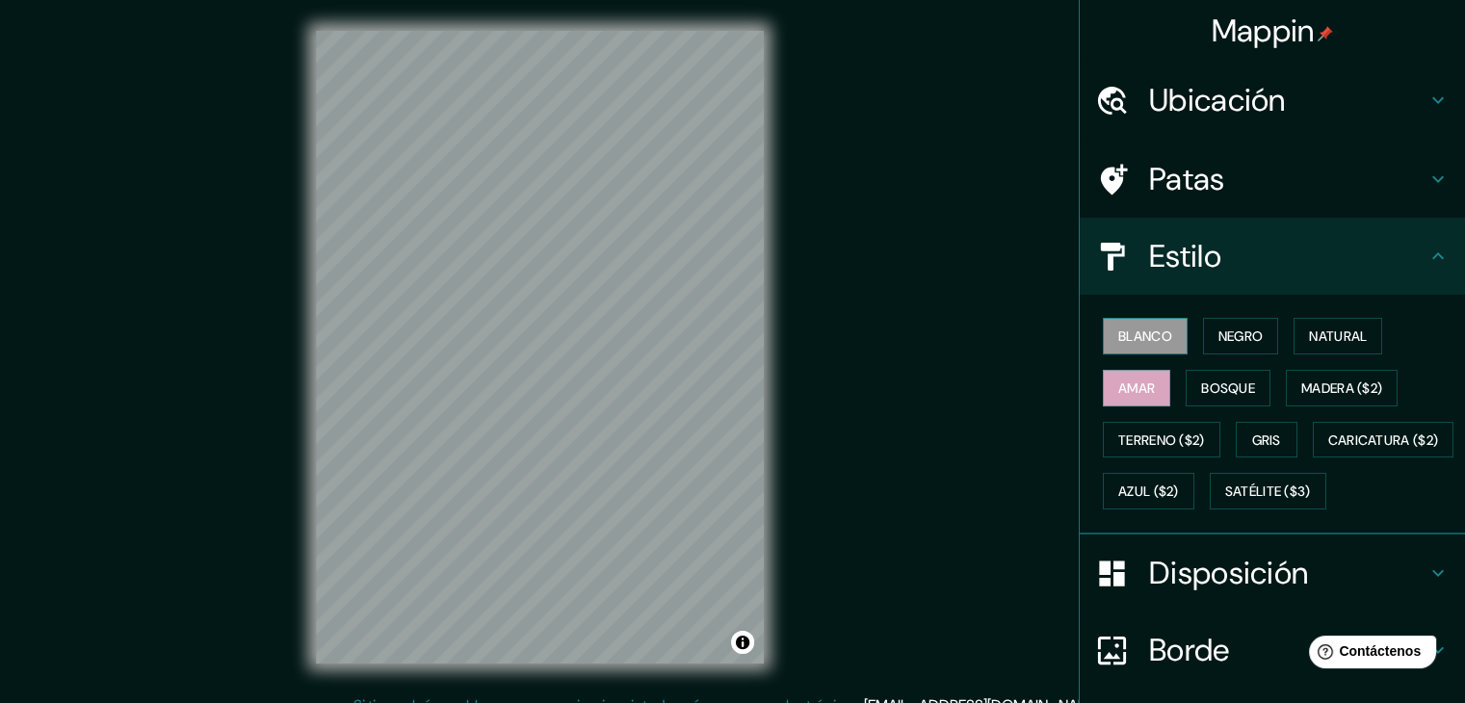
click at [1106, 347] on button "Blanco" at bounding box center [1145, 336] width 85 height 37
click at [1297, 331] on button "Natural" at bounding box center [1338, 336] width 89 height 37
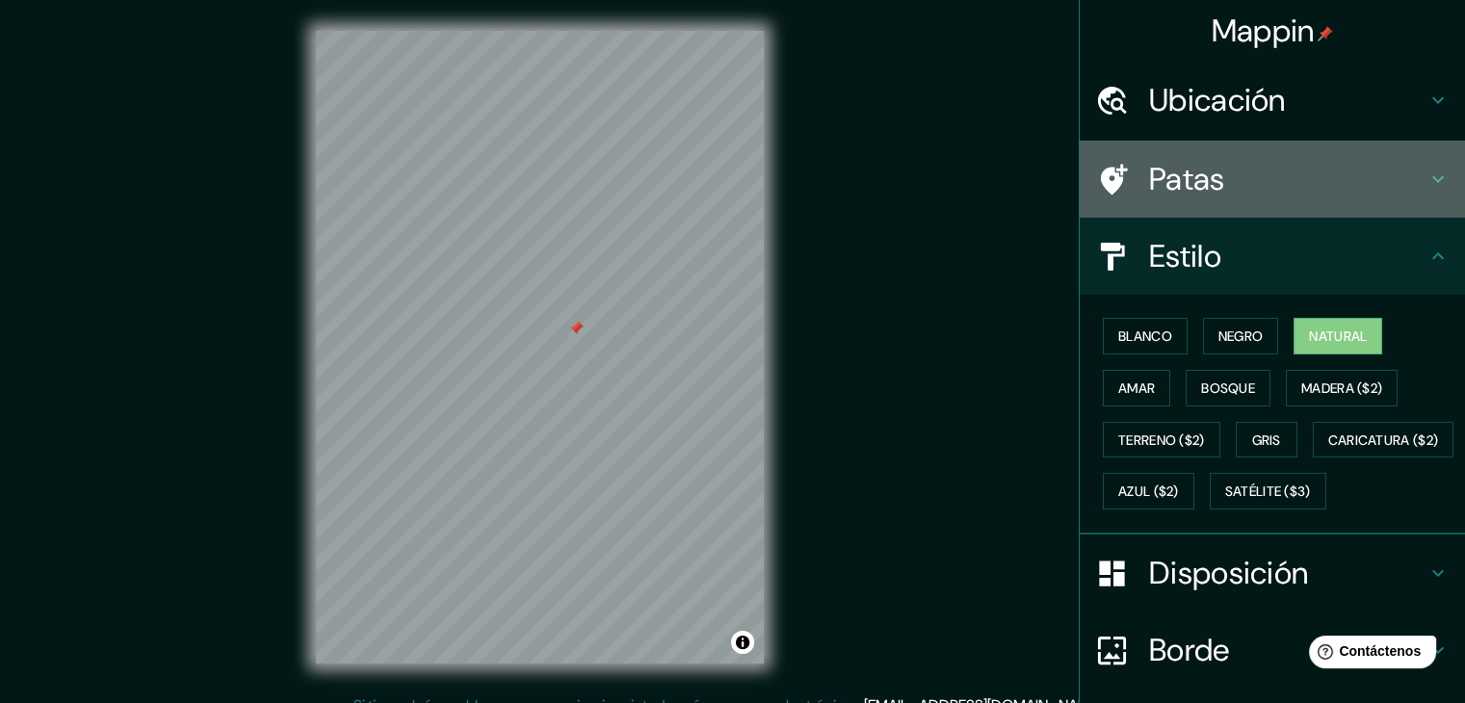
click at [1165, 154] on div "Patas" at bounding box center [1272, 179] width 385 height 77
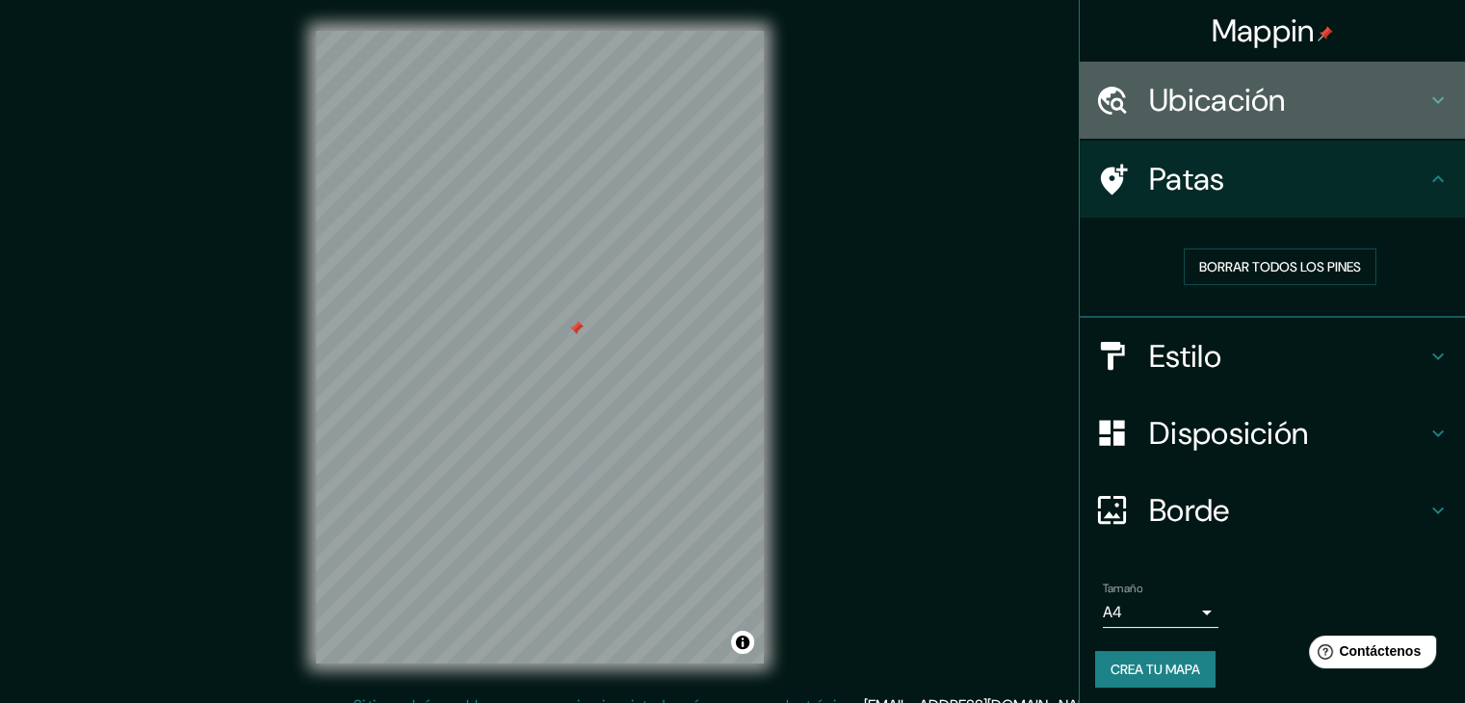
click at [1164, 126] on div "Ubicación" at bounding box center [1272, 100] width 385 height 77
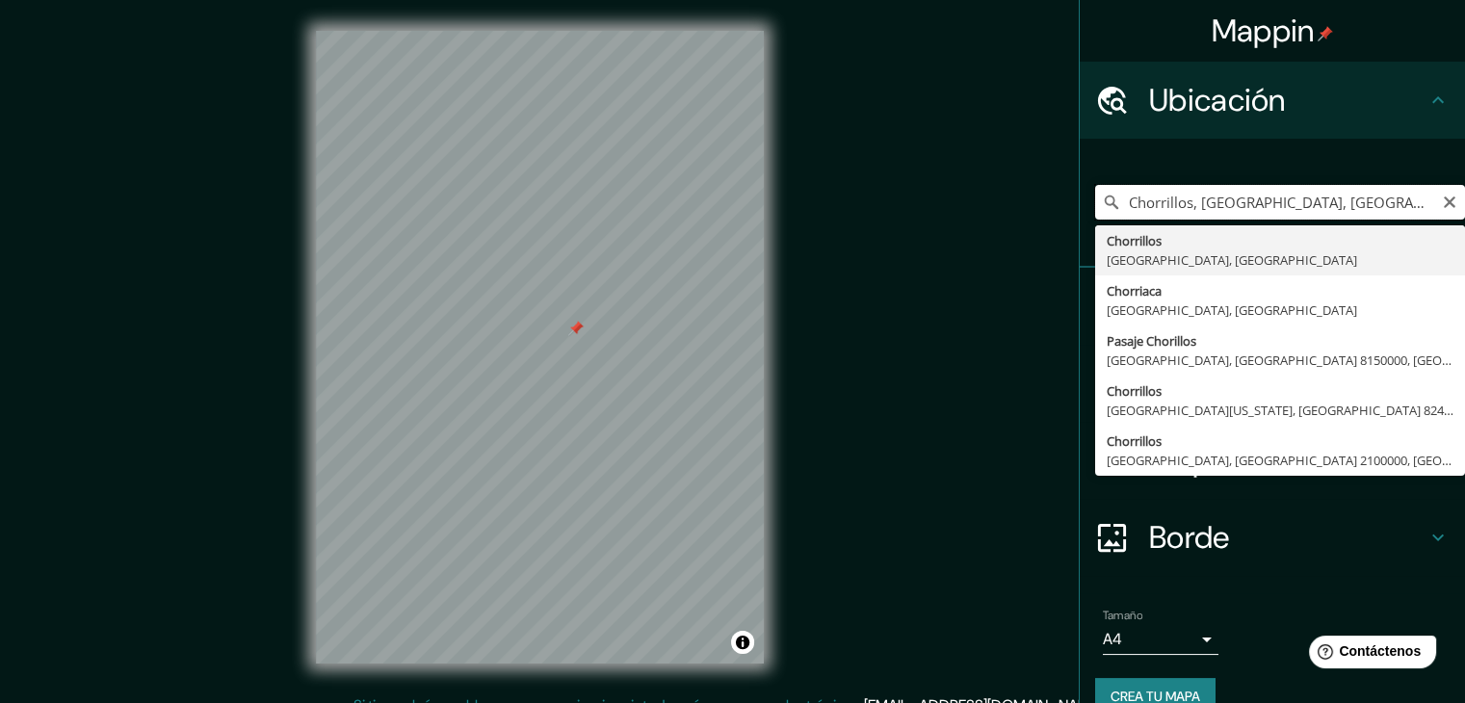
click at [1156, 205] on input "Chorrillos, [GEOGRAPHIC_DATA], [GEOGRAPHIC_DATA]" at bounding box center [1280, 202] width 370 height 35
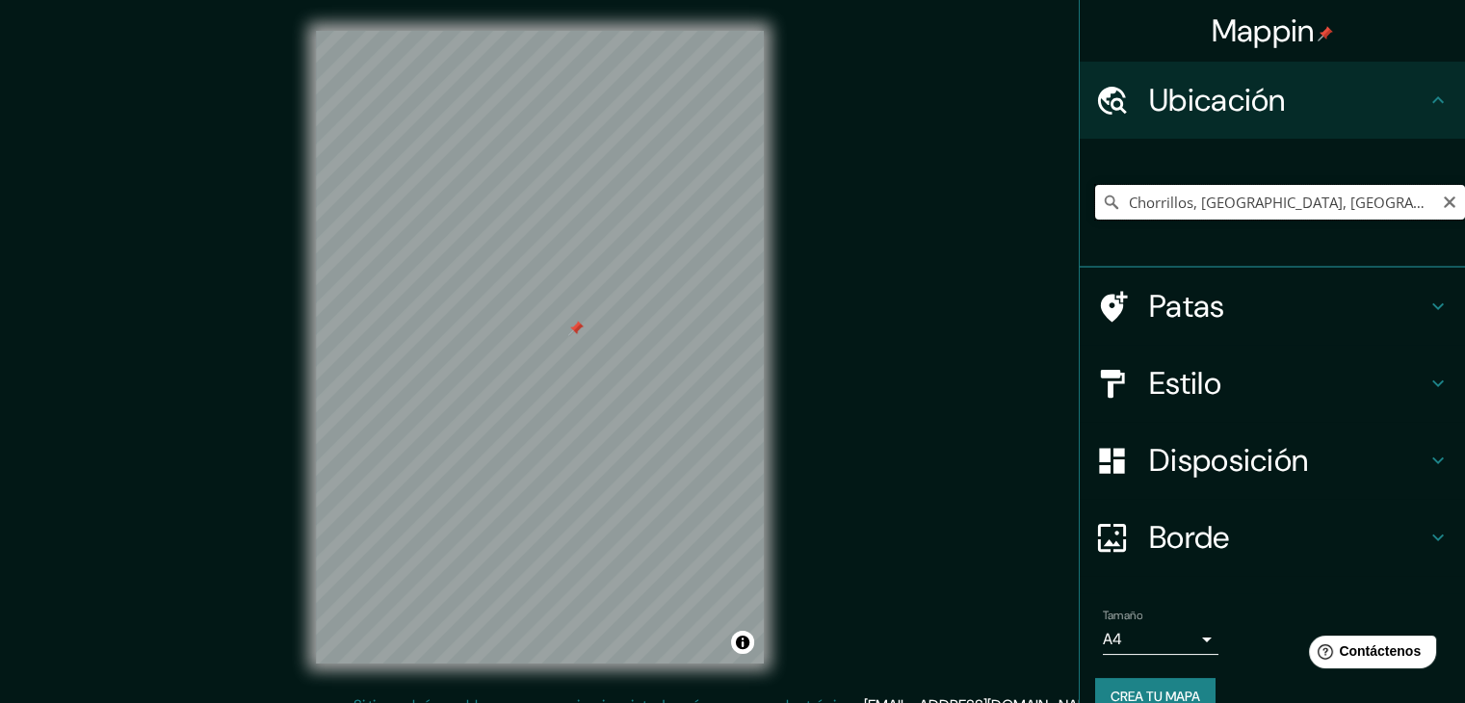
click at [1396, 202] on input "Chorrillos, [GEOGRAPHIC_DATA], [GEOGRAPHIC_DATA]" at bounding box center [1280, 202] width 370 height 35
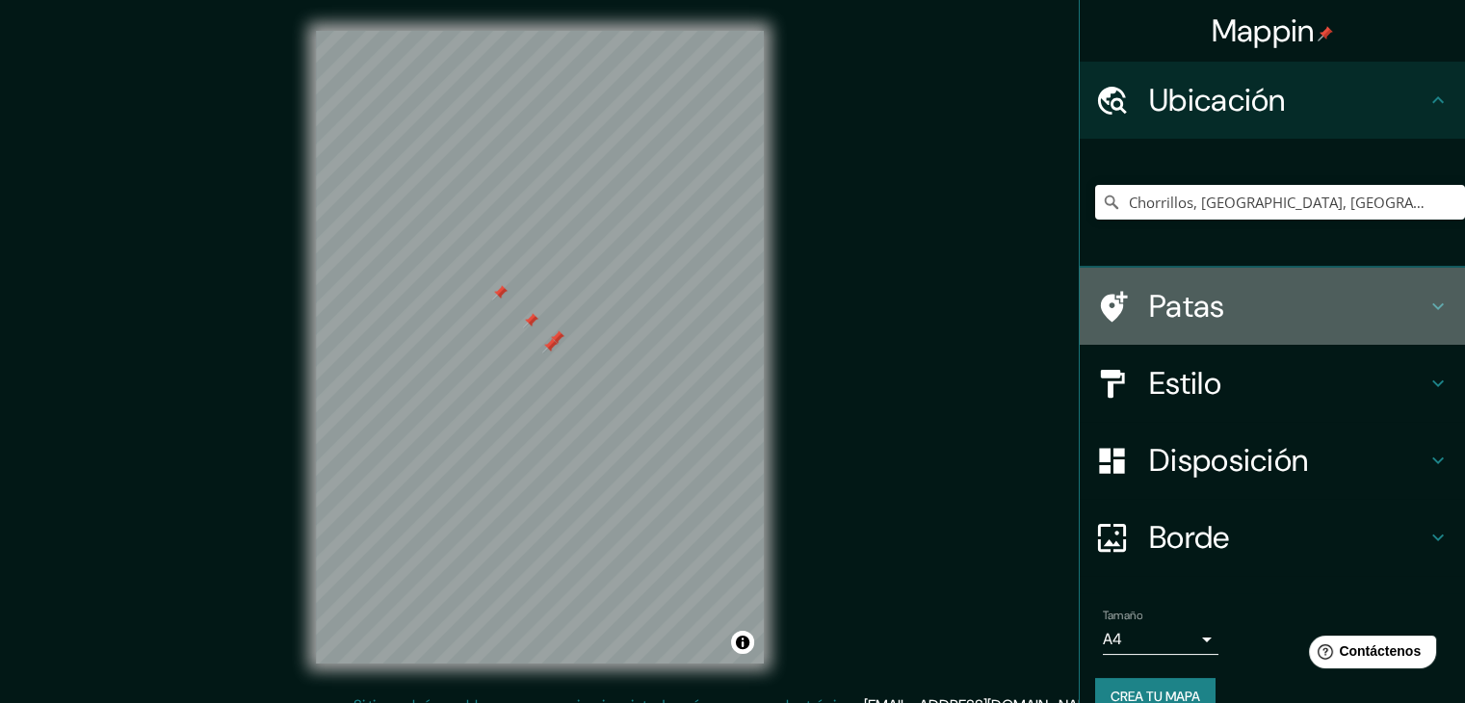
click at [1153, 288] on font "Patas" at bounding box center [1187, 306] width 76 height 40
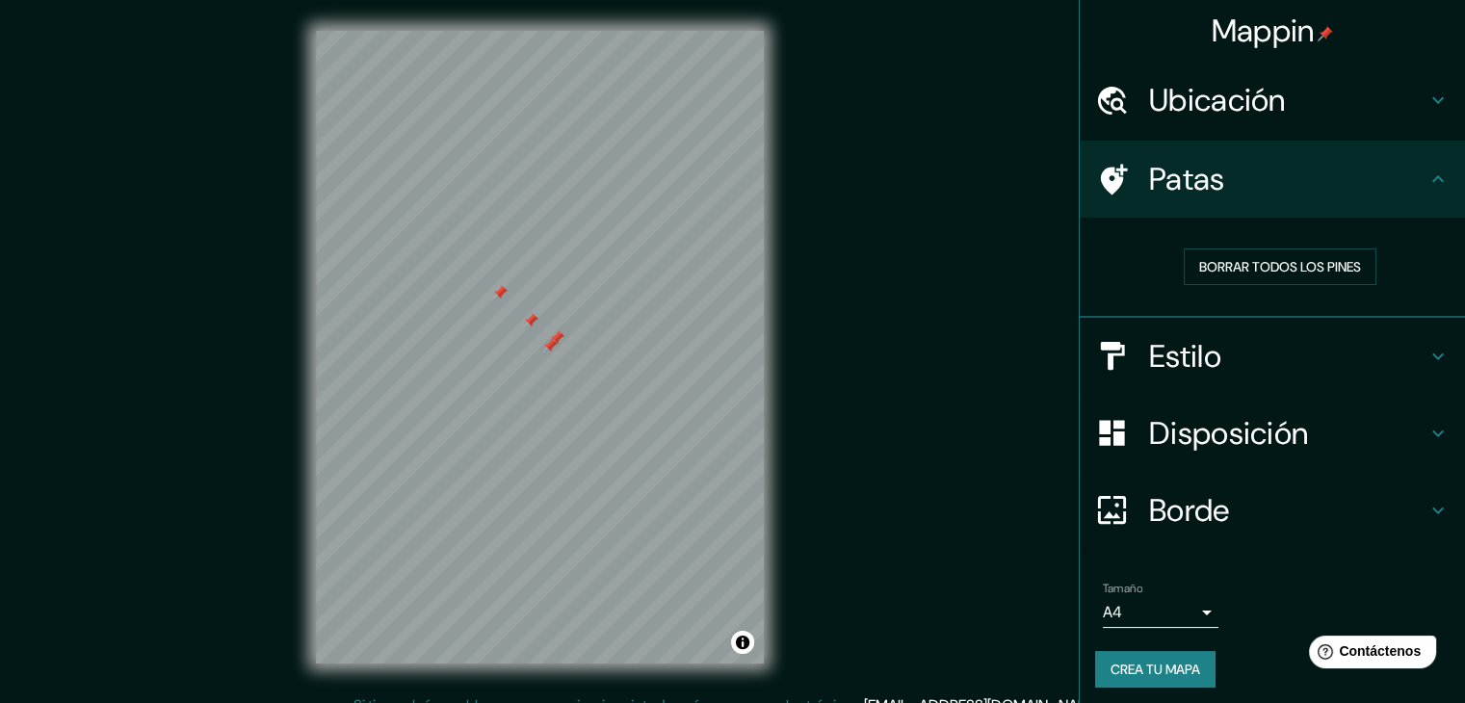
click at [1234, 284] on div "Borrar todos los pines" at bounding box center [1280, 266] width 370 height 67
click at [1233, 276] on font "Borrar todos los pines" at bounding box center [1281, 266] width 162 height 25
click at [240, 327] on div "Mappin Ubicación Chorrillos, [GEOGRAPHIC_DATA], [GEOGRAPHIC_DATA] Patas Borrar …" at bounding box center [732, 362] width 1465 height 725
click at [1004, 521] on div "Mappin Ubicación Chorrillos, [GEOGRAPHIC_DATA], [GEOGRAPHIC_DATA] Patas Borrar …" at bounding box center [732, 362] width 1465 height 725
drag, startPoint x: 1279, startPoint y: 244, endPoint x: 1276, endPoint y: 257, distance: 13.8
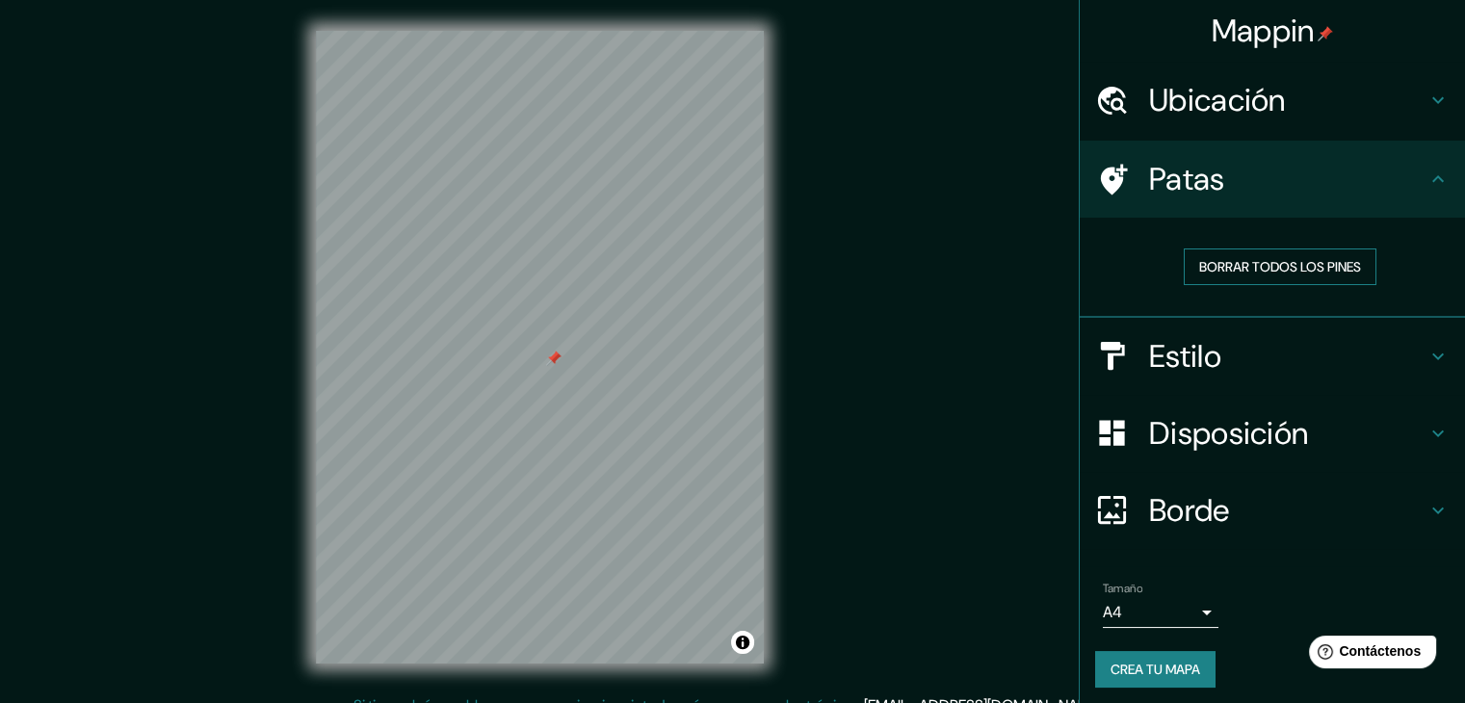
click at [1277, 245] on div "Borrar todos los pines" at bounding box center [1280, 266] width 370 height 67
click at [1267, 271] on font "Borrar todos los pines" at bounding box center [1281, 266] width 162 height 17
